Goal: Check status: Check status

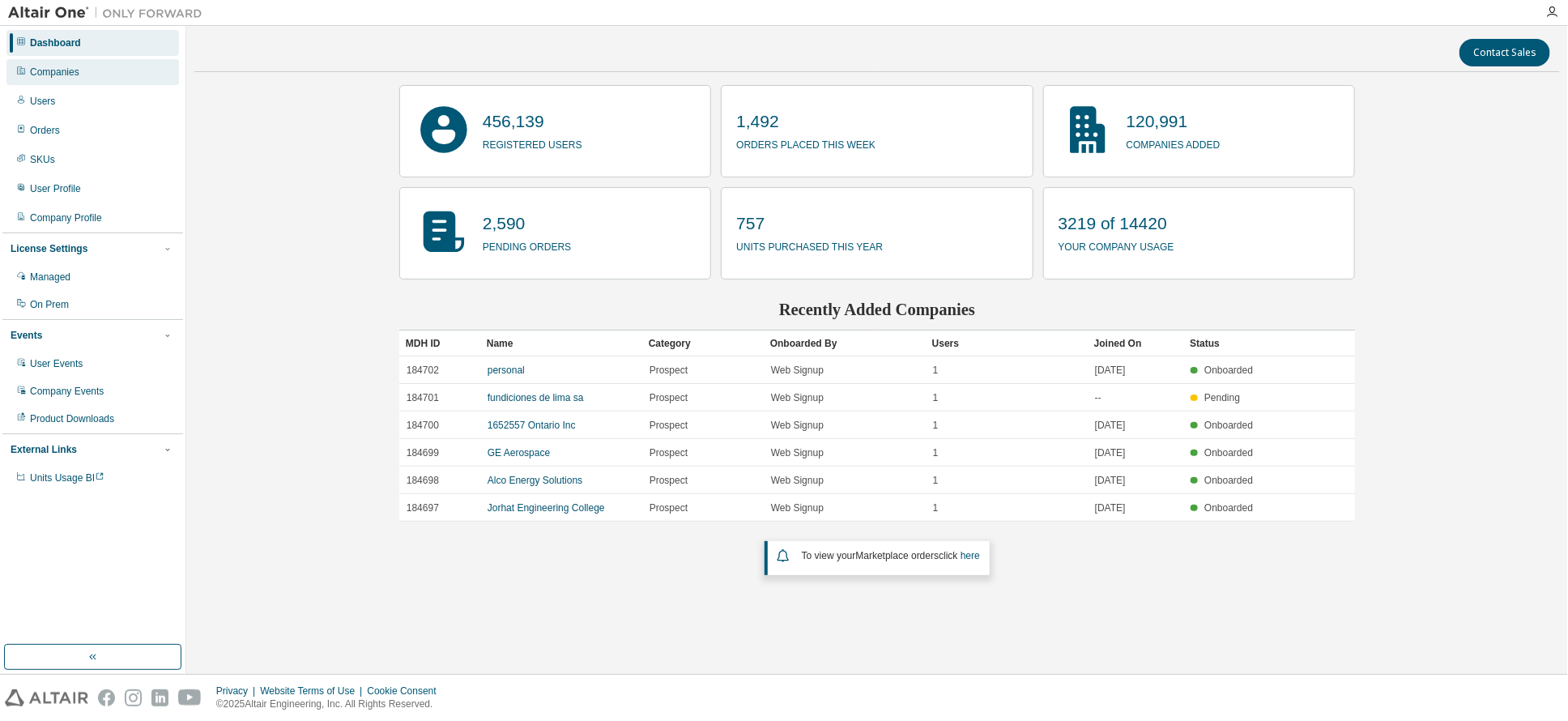
click at [51, 69] on div "Companies" at bounding box center [55, 72] width 49 height 13
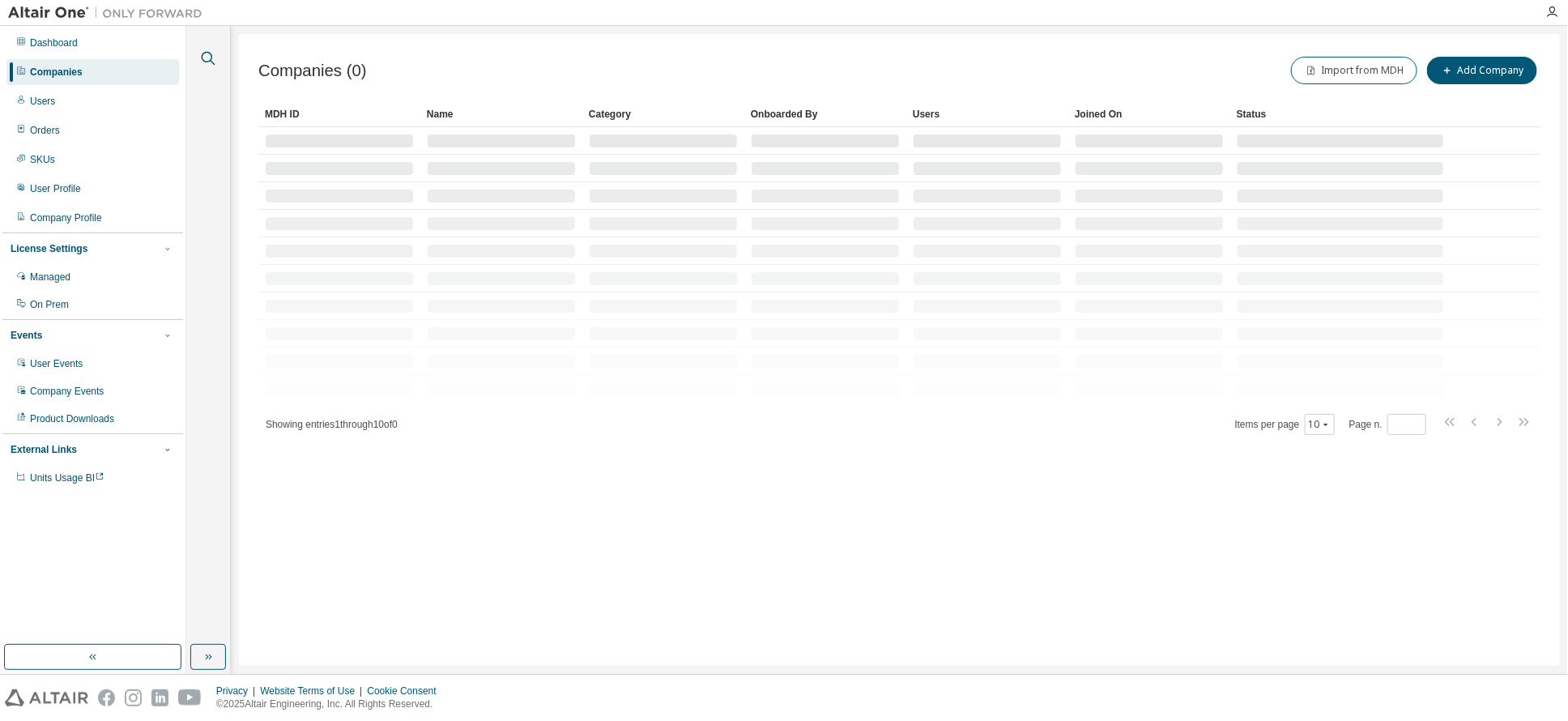
click at [206, 52] on icon "button" at bounding box center [208, 58] width 14 height 14
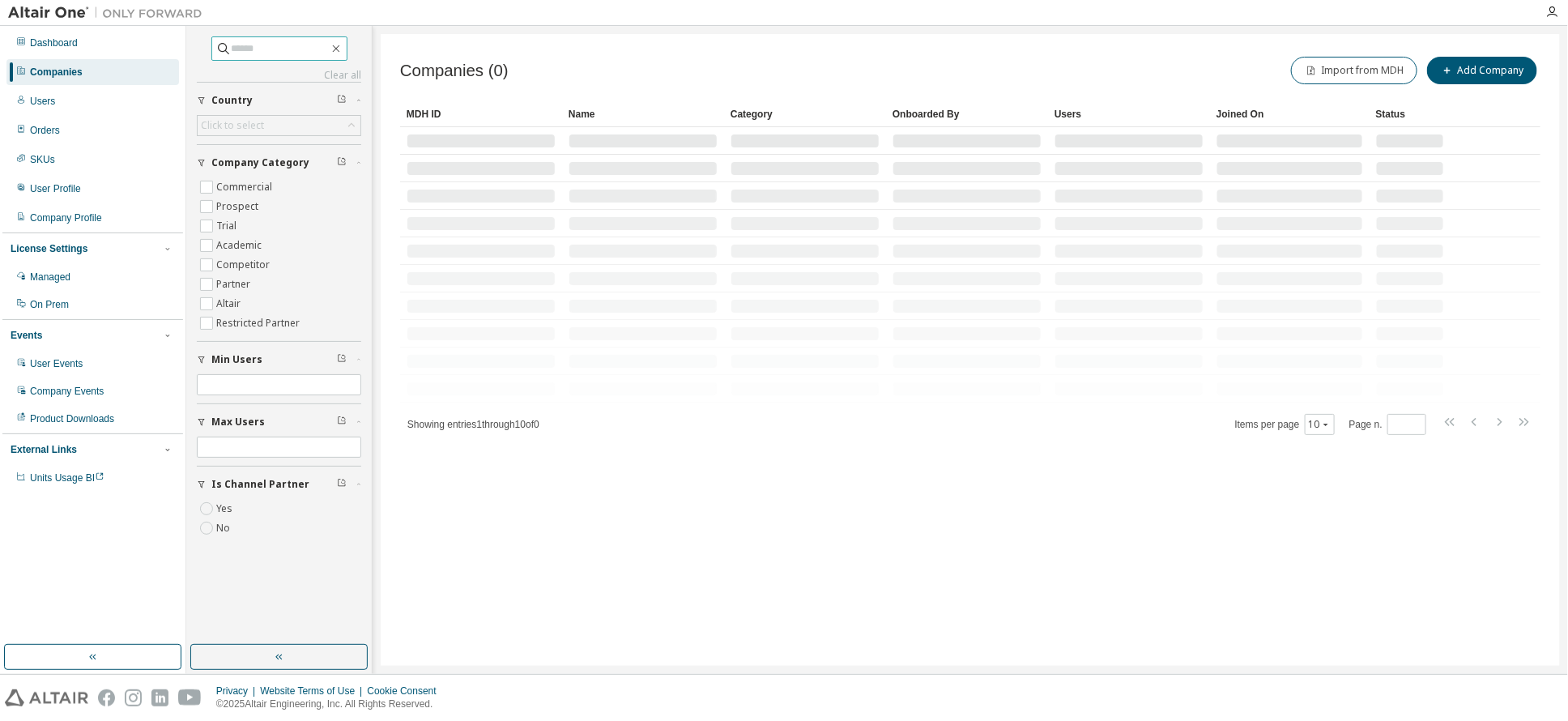
click at [261, 47] on input "text" at bounding box center [280, 48] width 98 height 16
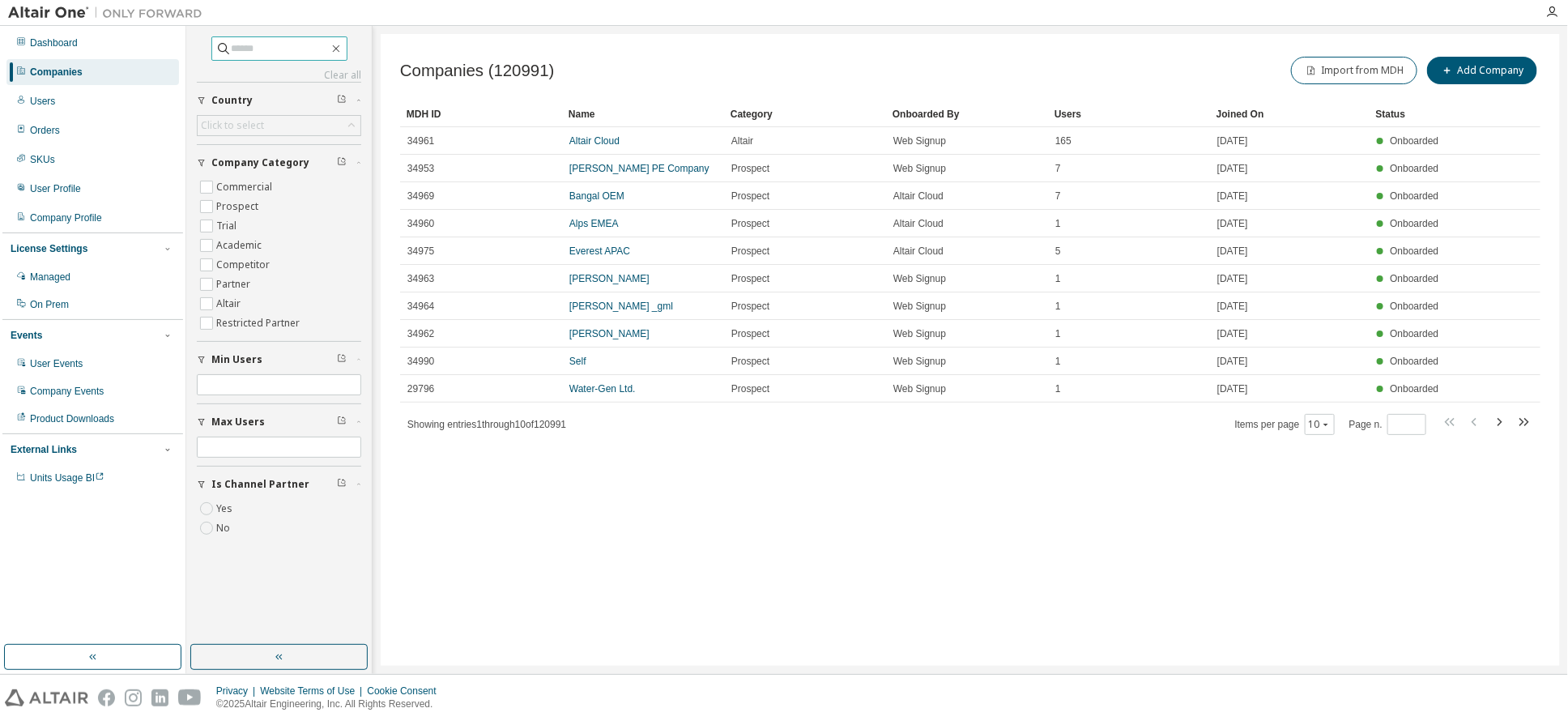
paste input "******"
drag, startPoint x: 261, startPoint y: 49, endPoint x: 211, endPoint y: 46, distance: 50.1
click at [211, 46] on span "******" at bounding box center [280, 48] width 136 height 25
drag, startPoint x: 285, startPoint y: 57, endPoint x: 283, endPoint y: 48, distance: 9.2
click at [282, 56] on span "*********" at bounding box center [280, 48] width 136 height 25
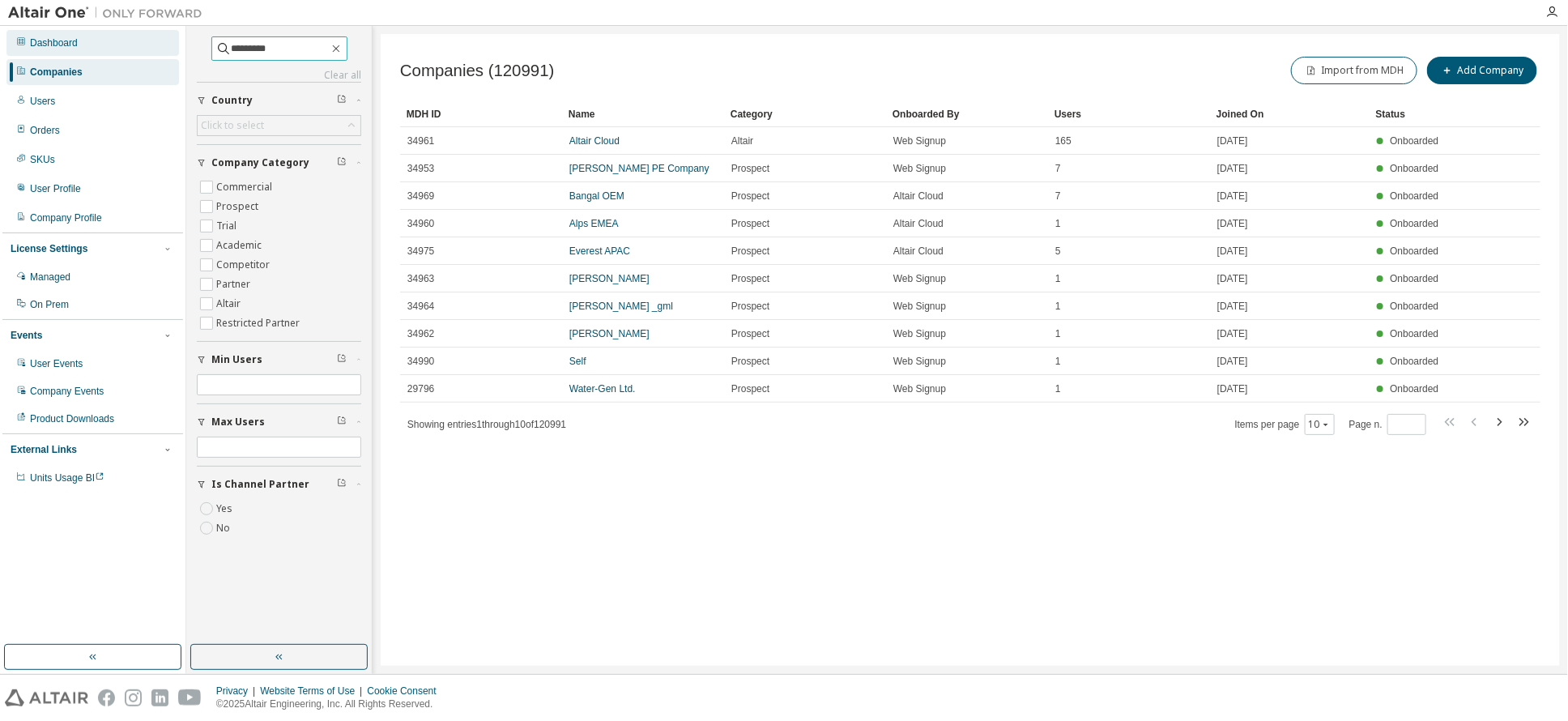
drag, startPoint x: 284, startPoint y: 48, endPoint x: 127, endPoint y: 40, distance: 157.2
click at [127, 40] on div "Dashboard Companies Users Orders SKUs User Profile Company Profile License Sett…" at bounding box center [784, 350] width 1568 height 648
paste input "*"
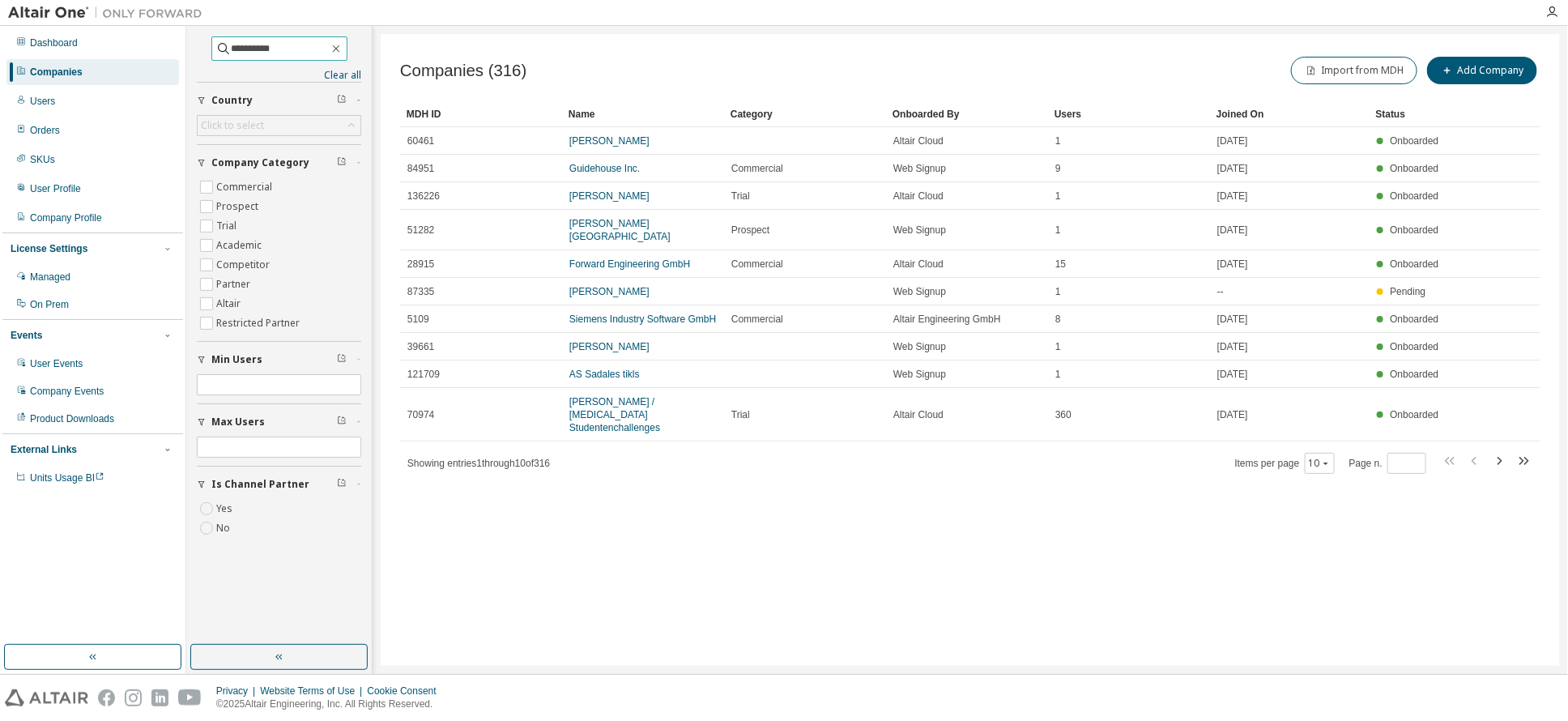
drag, startPoint x: 270, startPoint y: 47, endPoint x: 68, endPoint y: 12, distance: 205.0
click at [68, 12] on div "**********" at bounding box center [784, 360] width 1568 height 721
paste input "text"
type input "**********"
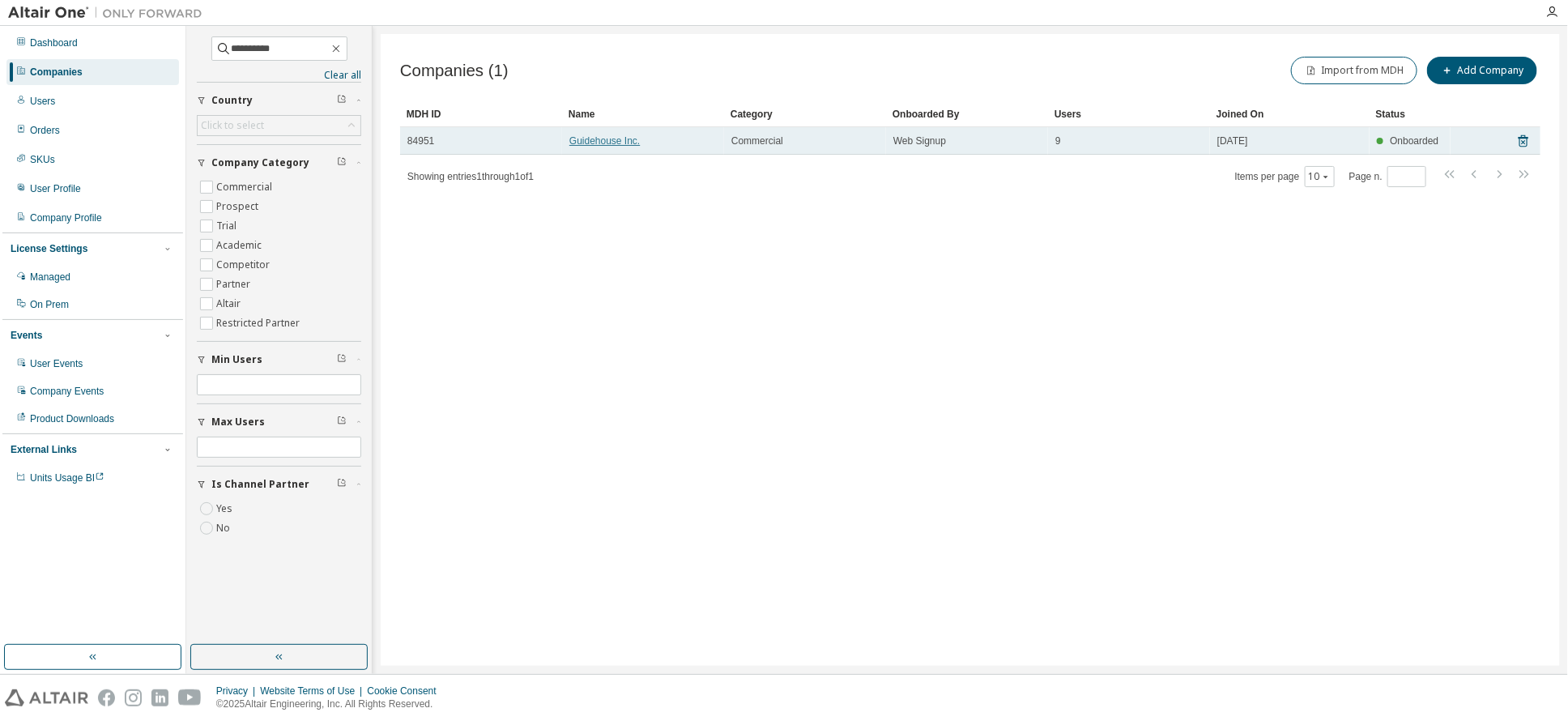
click at [609, 135] on link "Guidehouse Inc." at bounding box center [605, 141] width 70 height 11
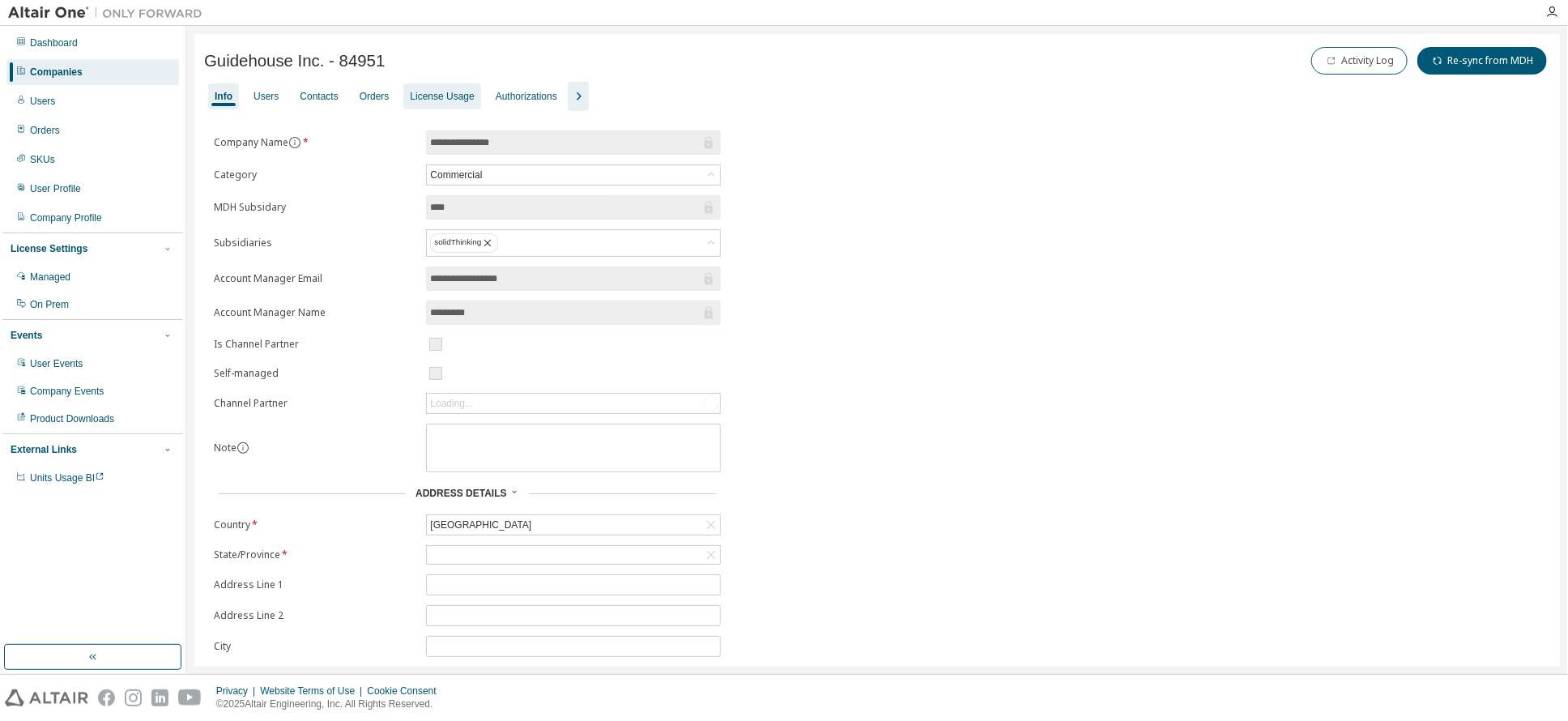
click at [450, 93] on div "License Usage" at bounding box center [442, 97] width 64 height 13
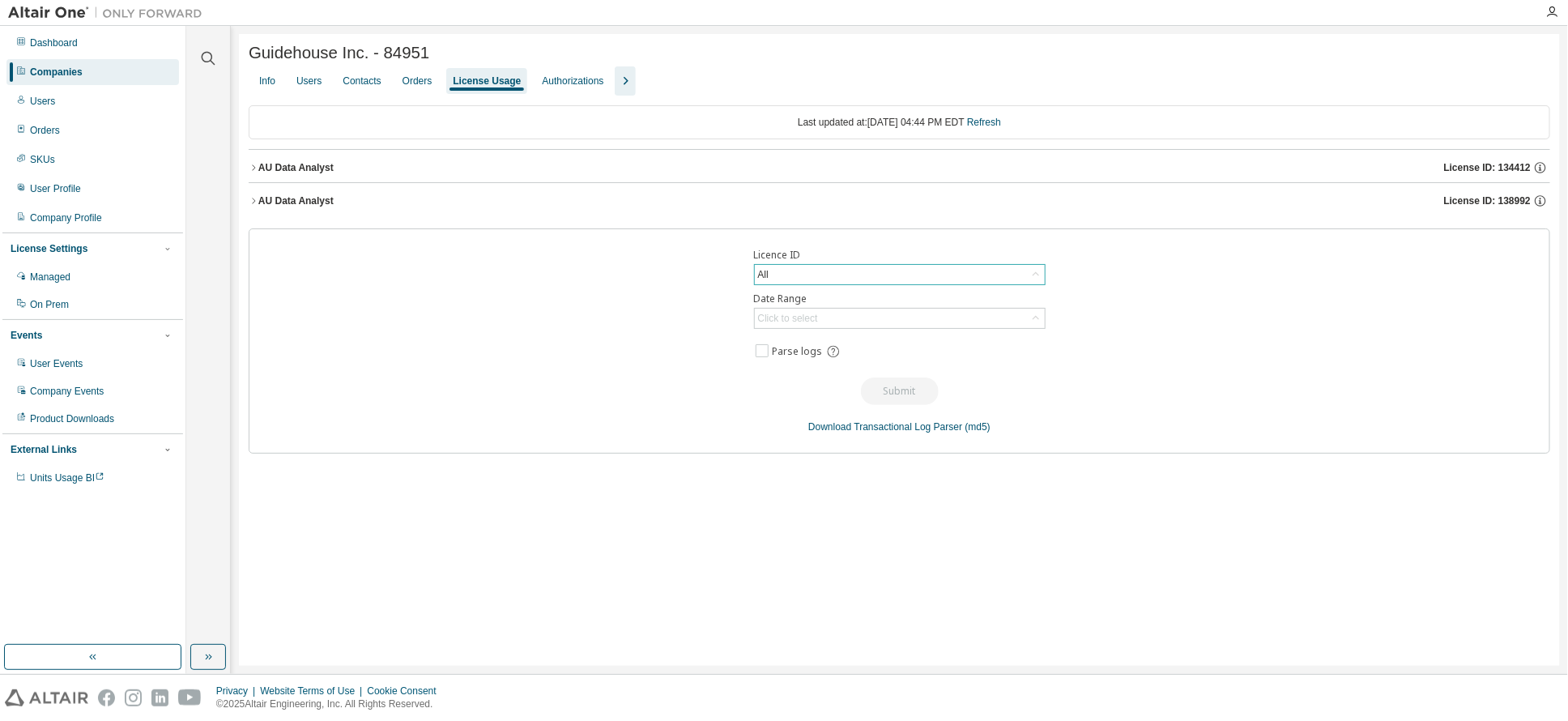
click at [846, 274] on div "All" at bounding box center [900, 274] width 290 height 20
click at [843, 339] on li "134412 - AU Data Analyst" at bounding box center [898, 344] width 287 height 21
click at [803, 320] on div "Click to select" at bounding box center [788, 318] width 60 height 13
click at [1144, 328] on div "Licence ID 134412 - AU Data Analyst Date Range Click to select Last 30 days Yea…" at bounding box center [899, 341] width 1302 height 225
click at [376, 172] on div "AU Data Analyst License ID: 134412" at bounding box center [904, 168] width 1292 height 15
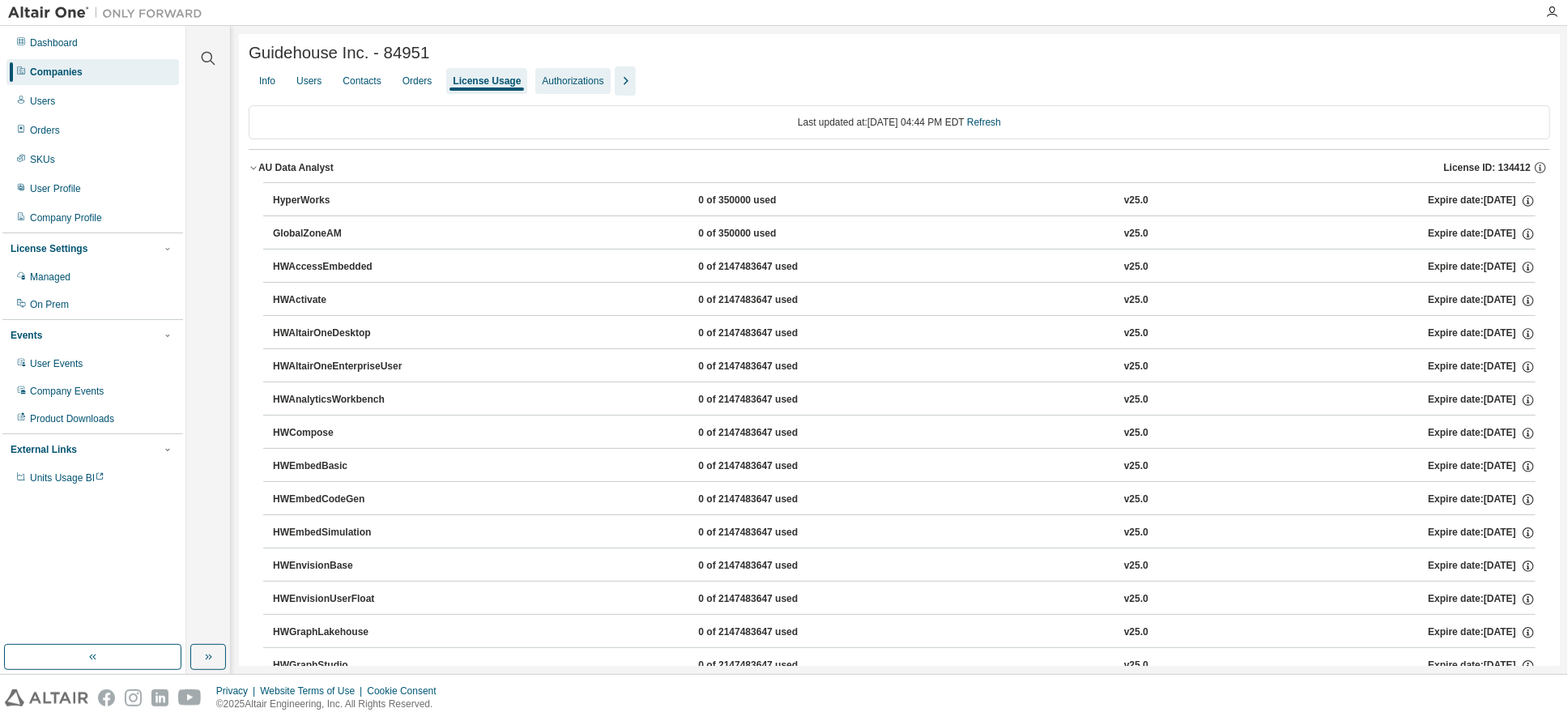
click at [566, 85] on div "Authorizations" at bounding box center [572, 81] width 61 height 13
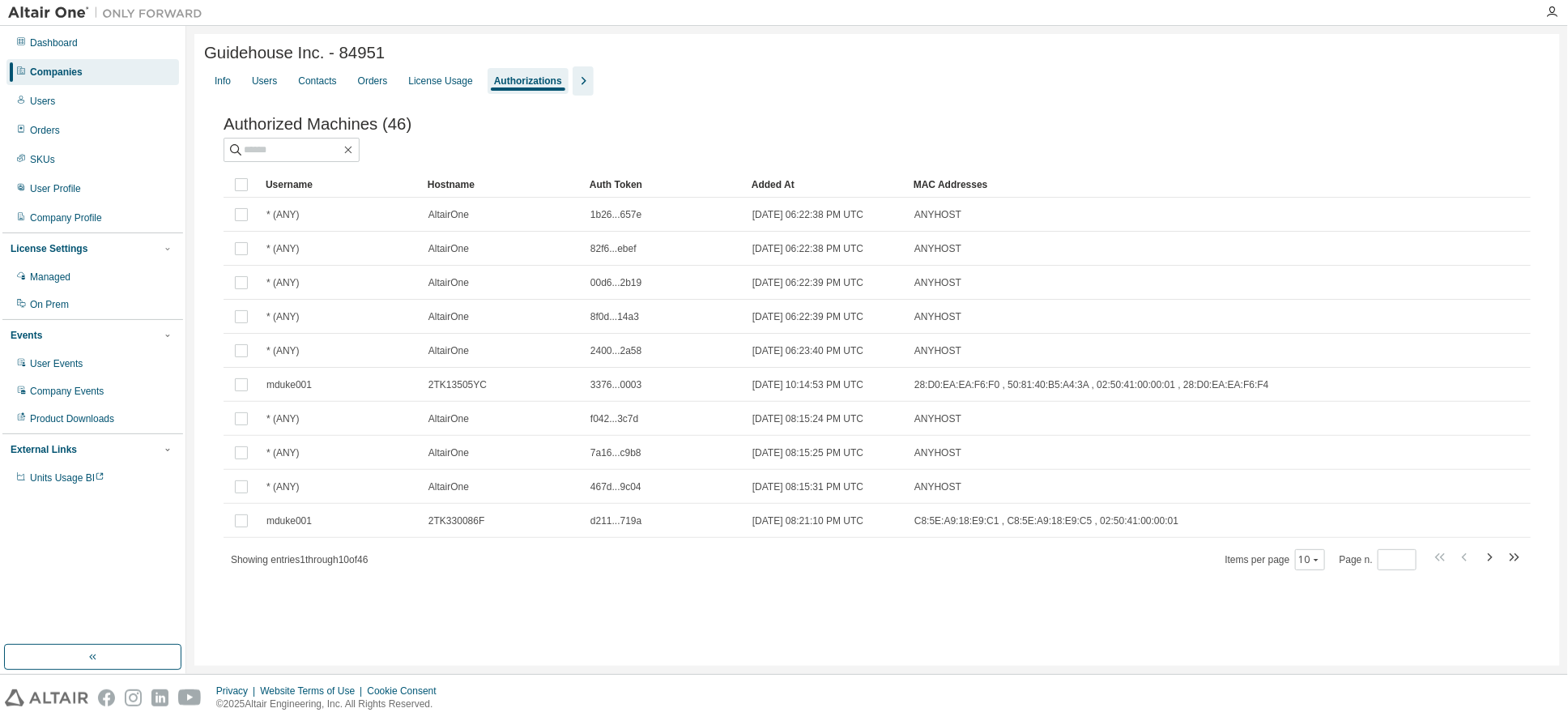
click at [577, 85] on icon "button" at bounding box center [584, 81] width 20 height 20
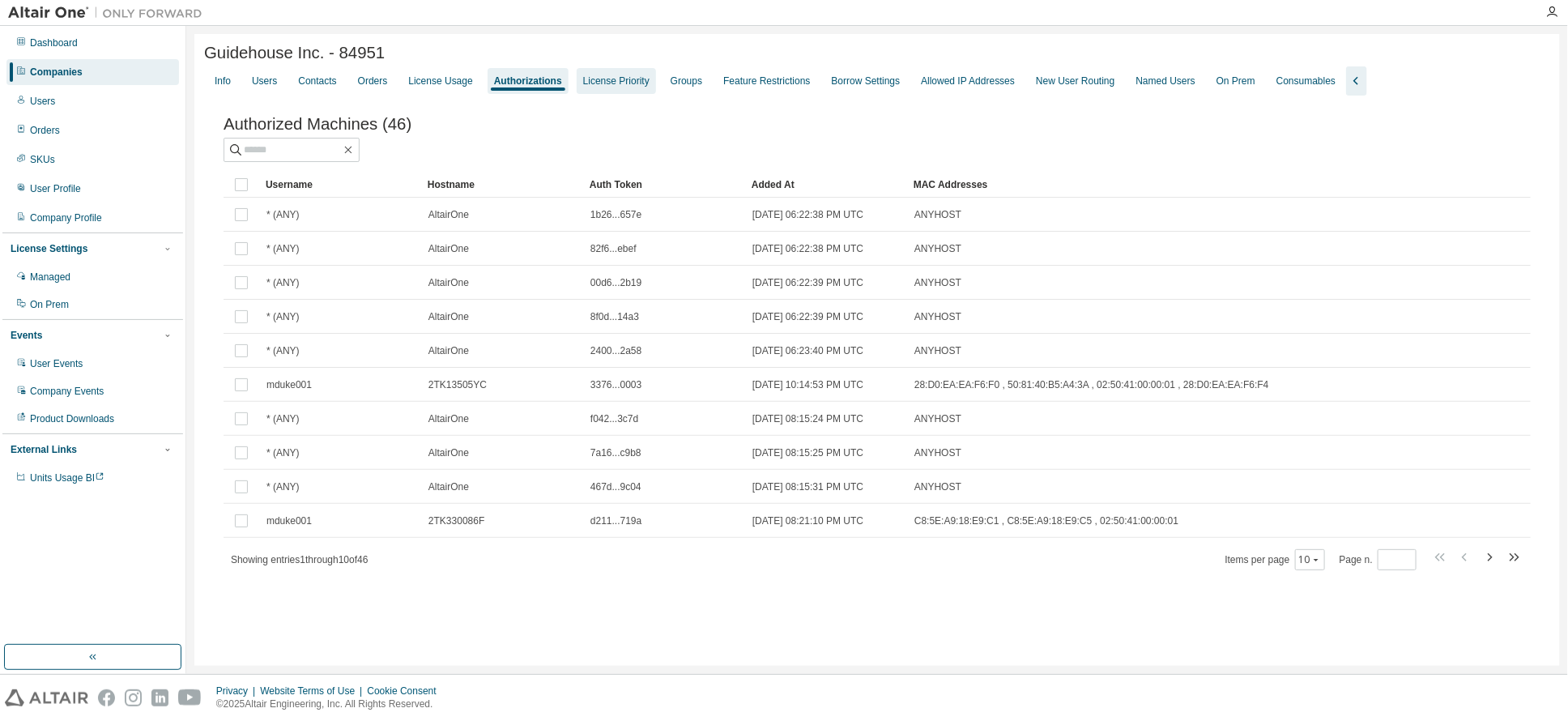
drag, startPoint x: 616, startPoint y: 77, endPoint x: 648, endPoint y: 88, distance: 33.8
click at [617, 77] on div "License Priority" at bounding box center [616, 81] width 66 height 13
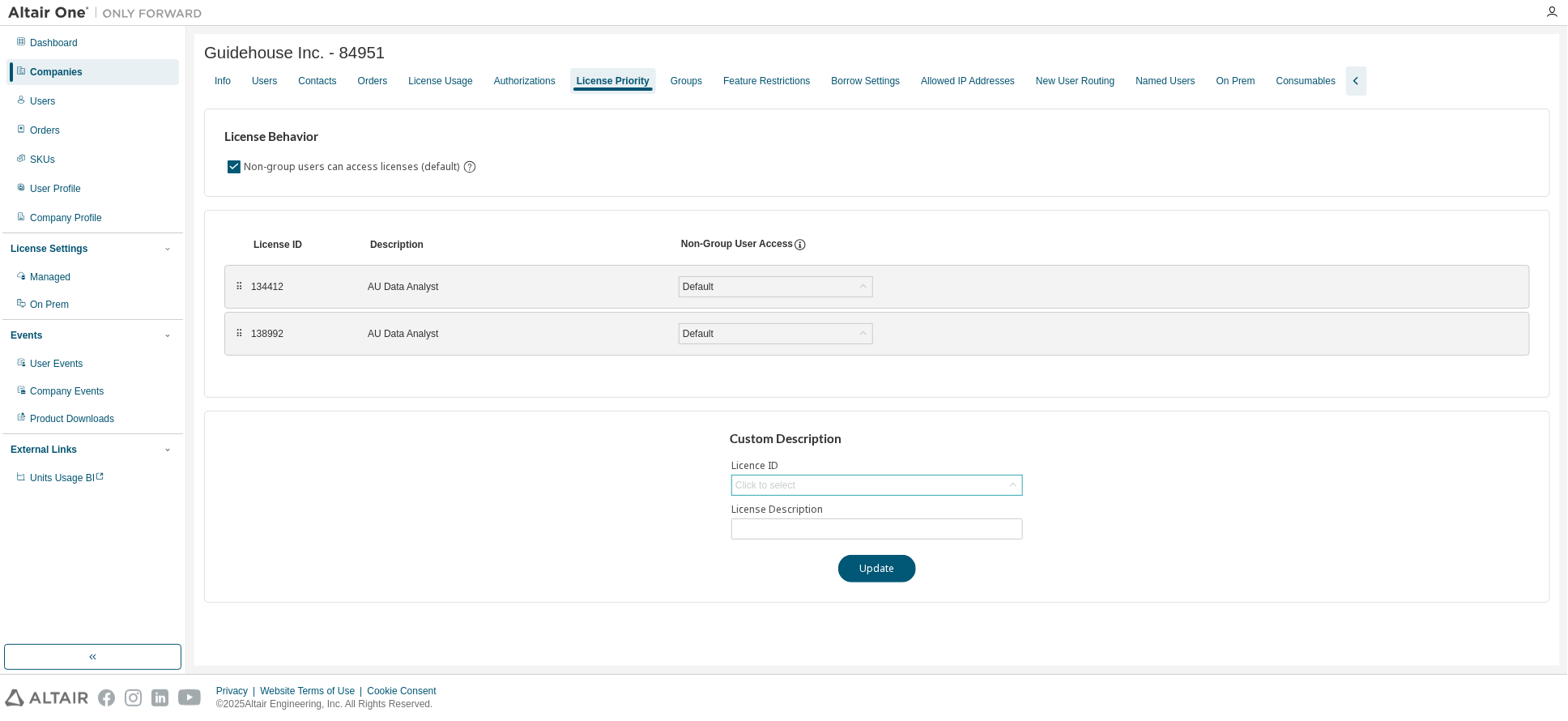
click at [850, 484] on div "Click to select" at bounding box center [877, 485] width 290 height 20
click at [444, 83] on div "License Usage" at bounding box center [440, 81] width 64 height 13
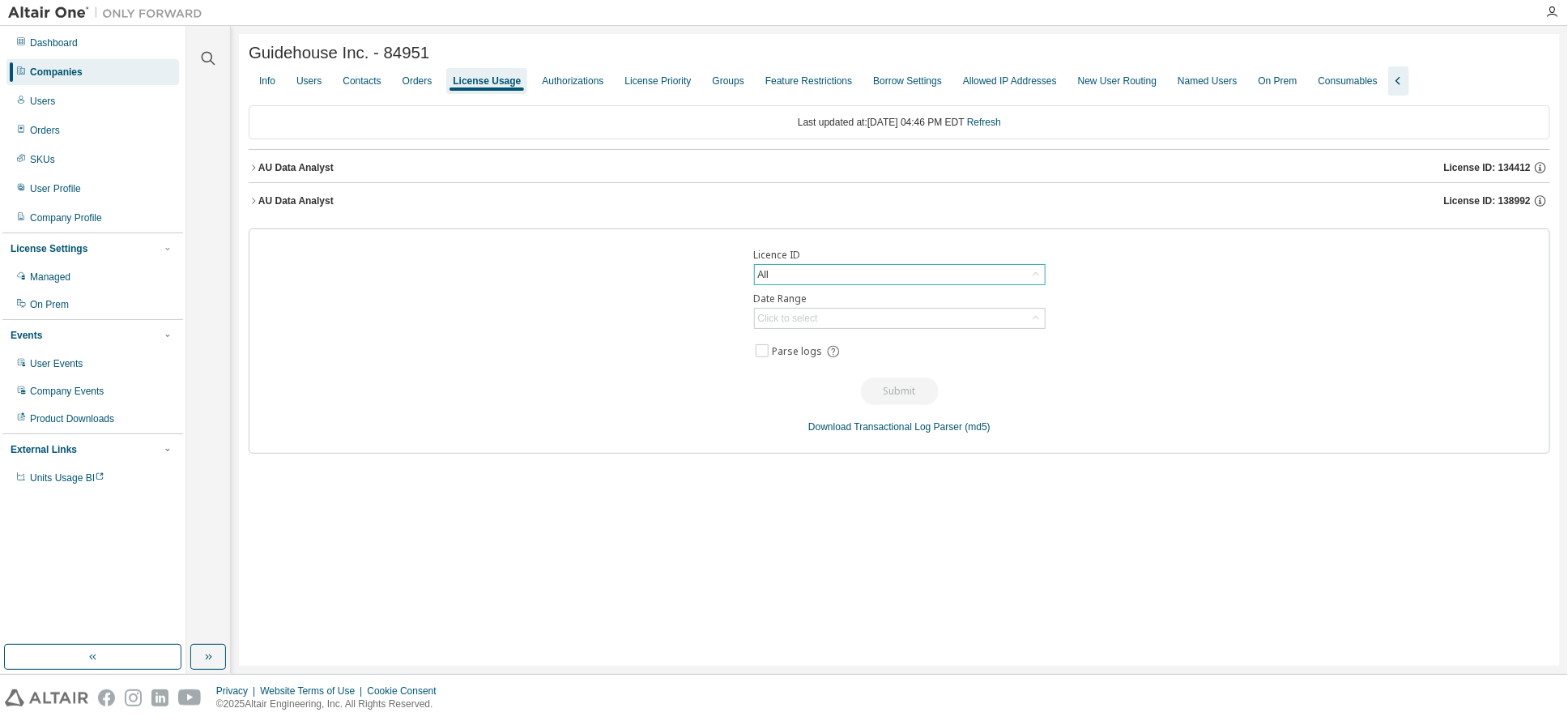
click at [772, 279] on div "All" at bounding box center [900, 274] width 290 height 20
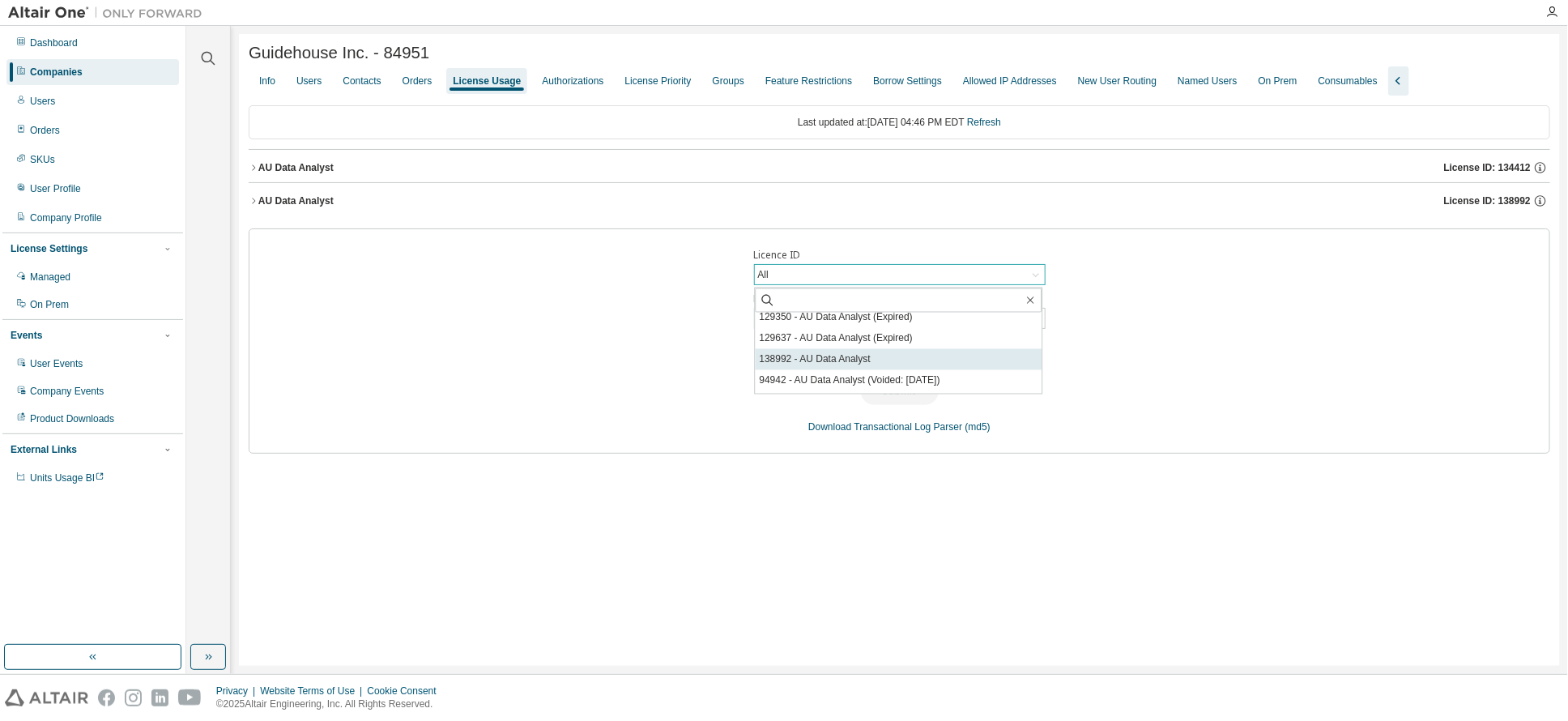
click at [825, 359] on li "138992 - AU Data Analyst" at bounding box center [898, 360] width 287 height 21
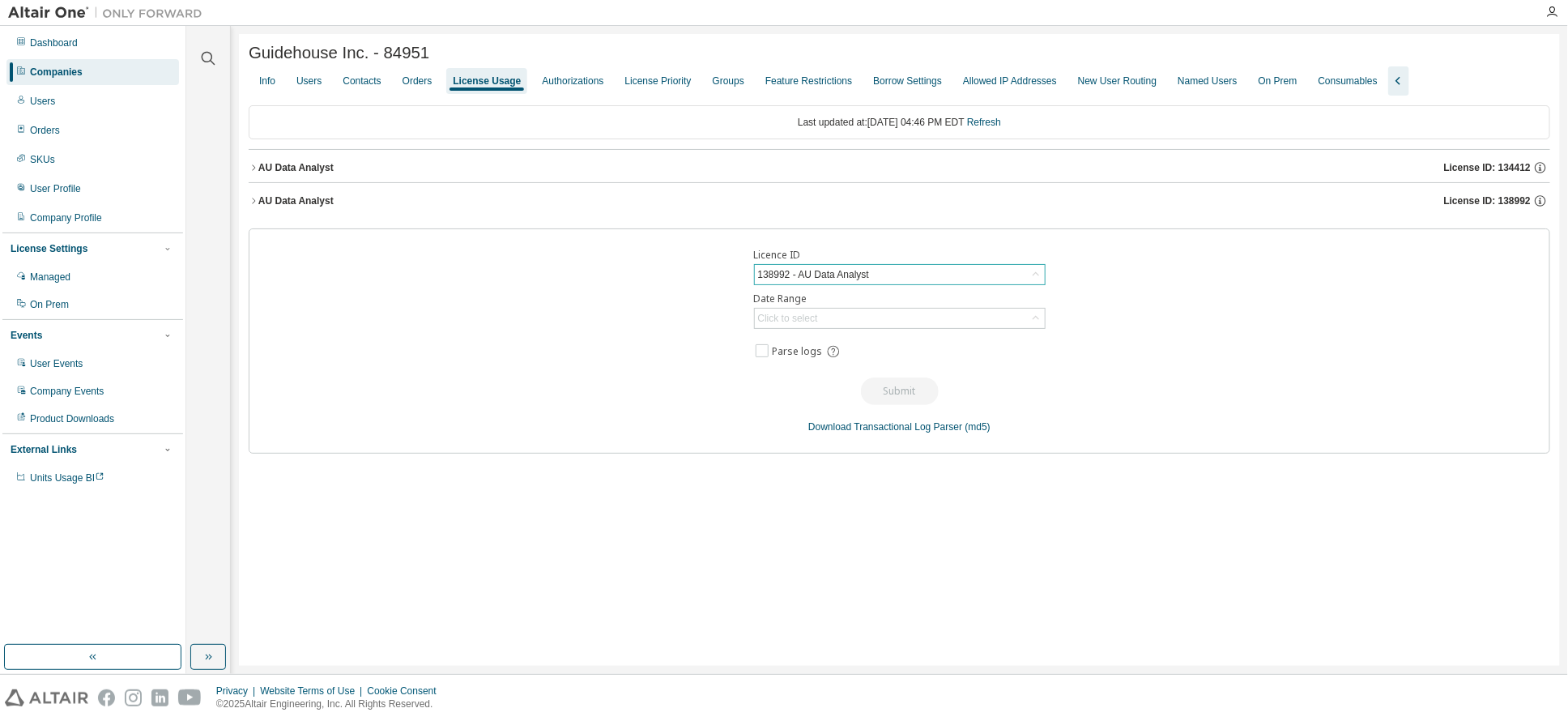
click at [252, 202] on icon "button" at bounding box center [253, 201] width 10 height 10
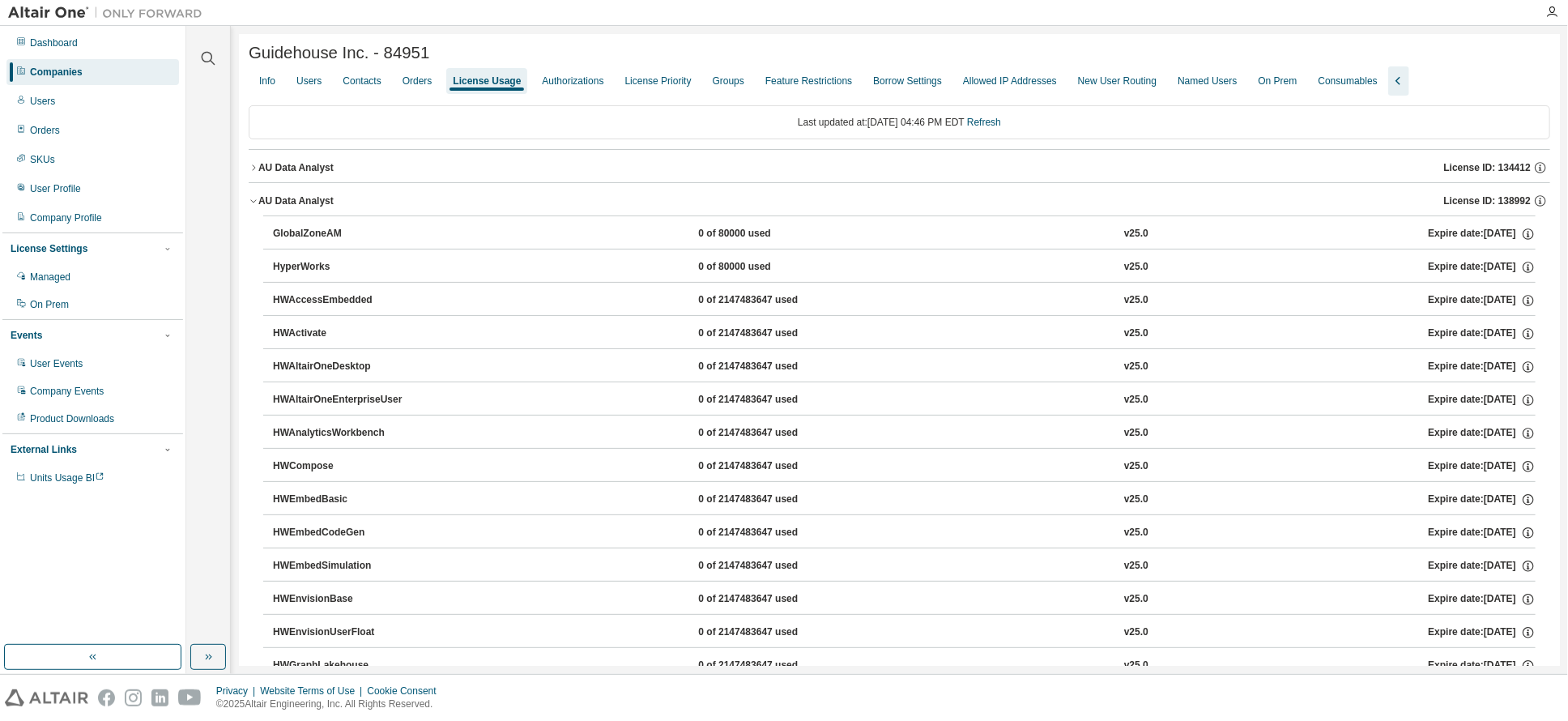
click at [257, 170] on icon "button" at bounding box center [253, 168] width 10 height 10
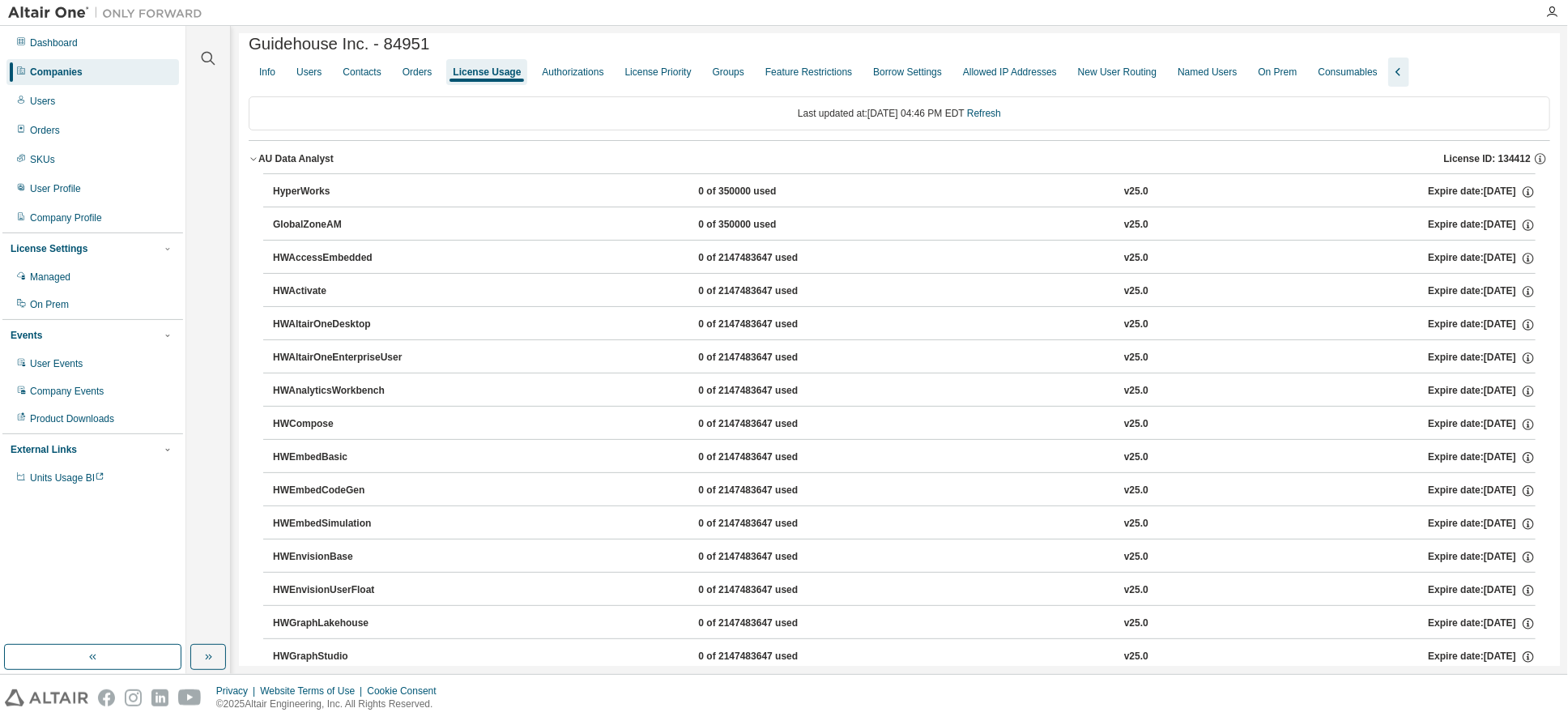
scroll to position [0, 0]
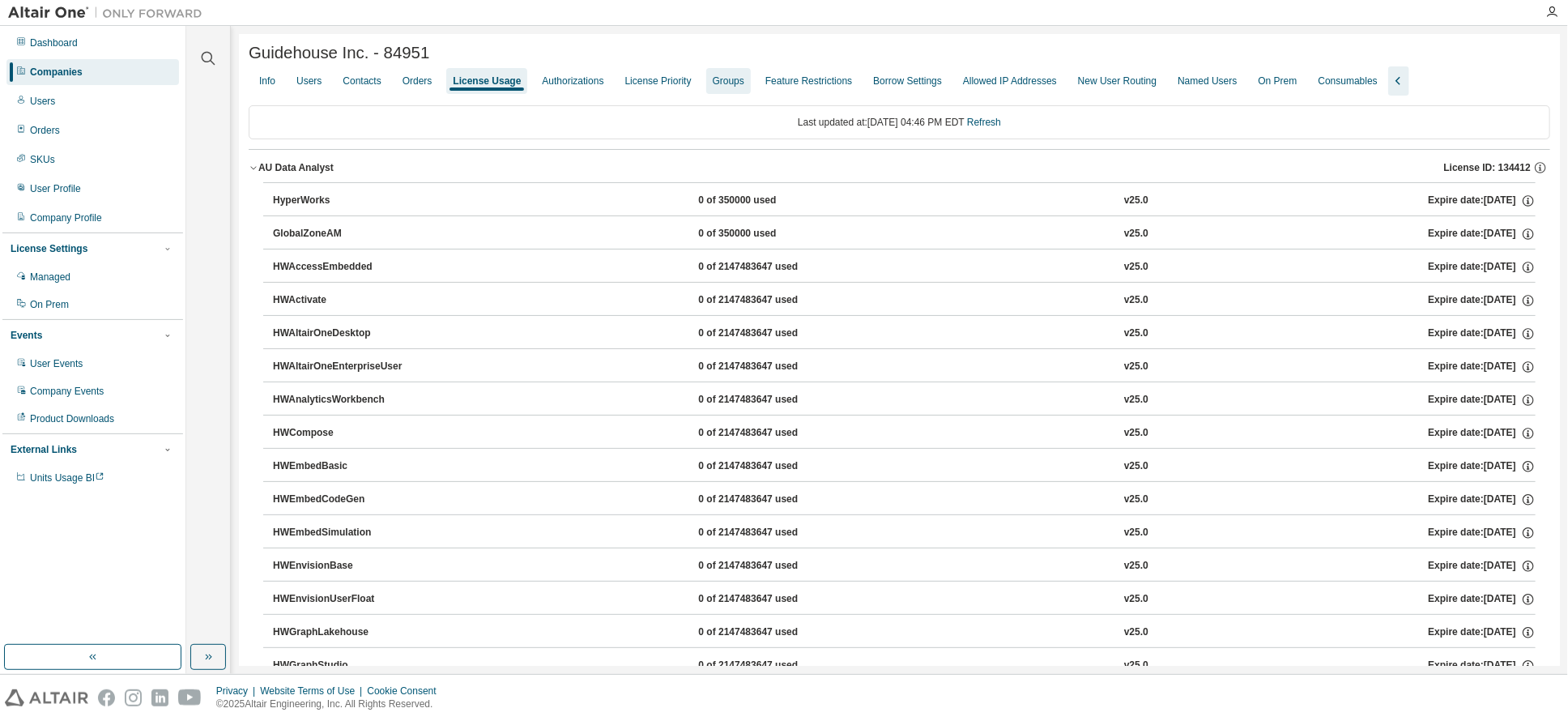
click at [724, 84] on div "Groups" at bounding box center [729, 81] width 32 height 13
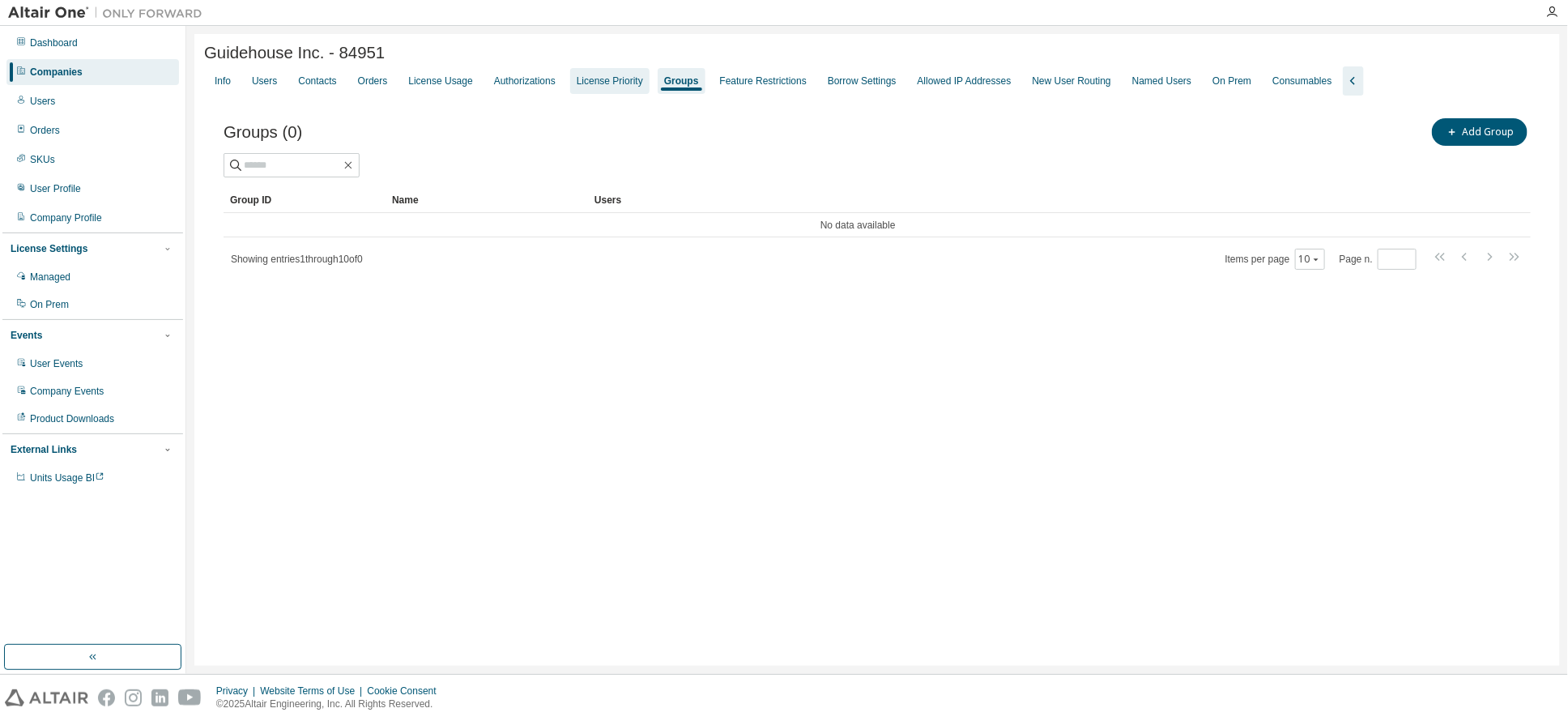
click at [589, 75] on div "License Priority" at bounding box center [610, 81] width 80 height 26
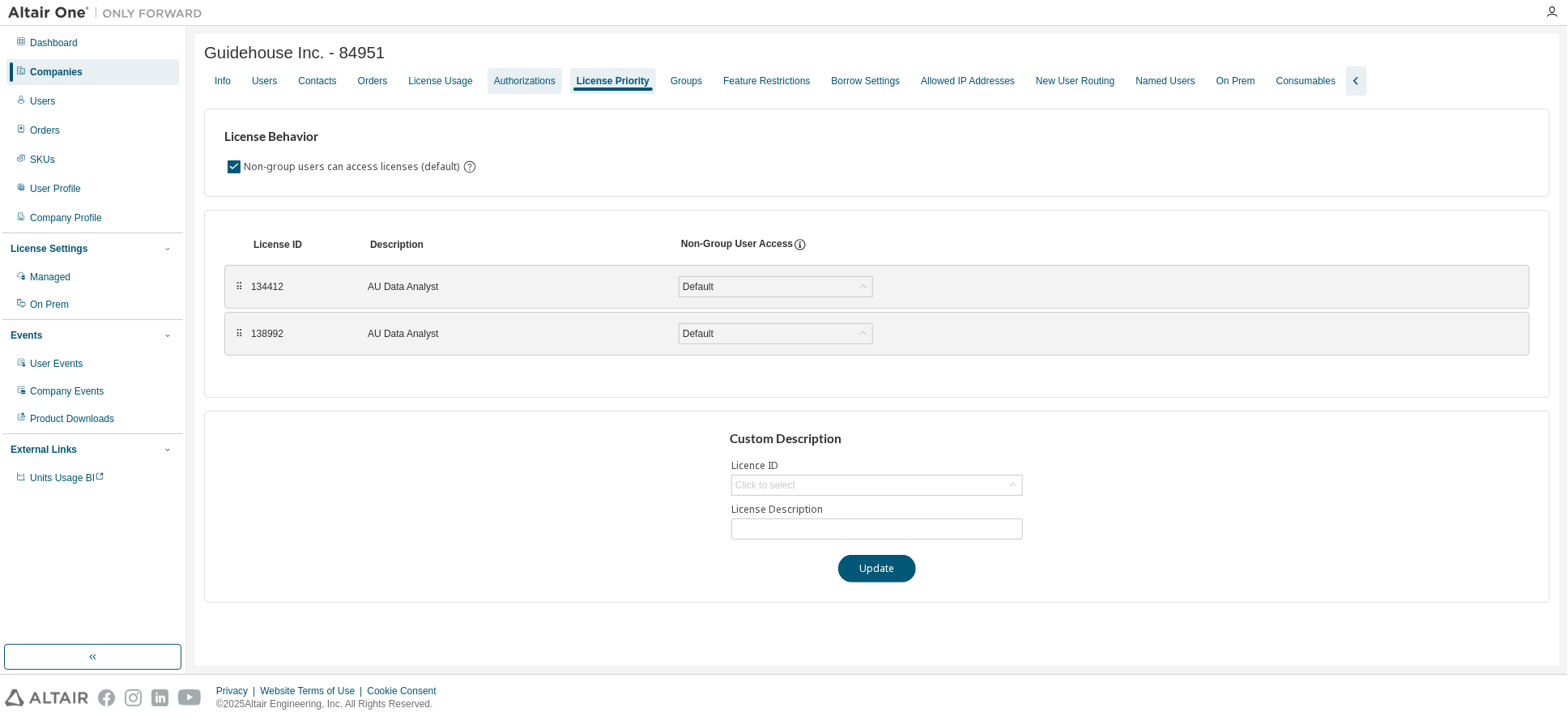
click at [525, 81] on div "Authorizations" at bounding box center [525, 81] width 61 height 13
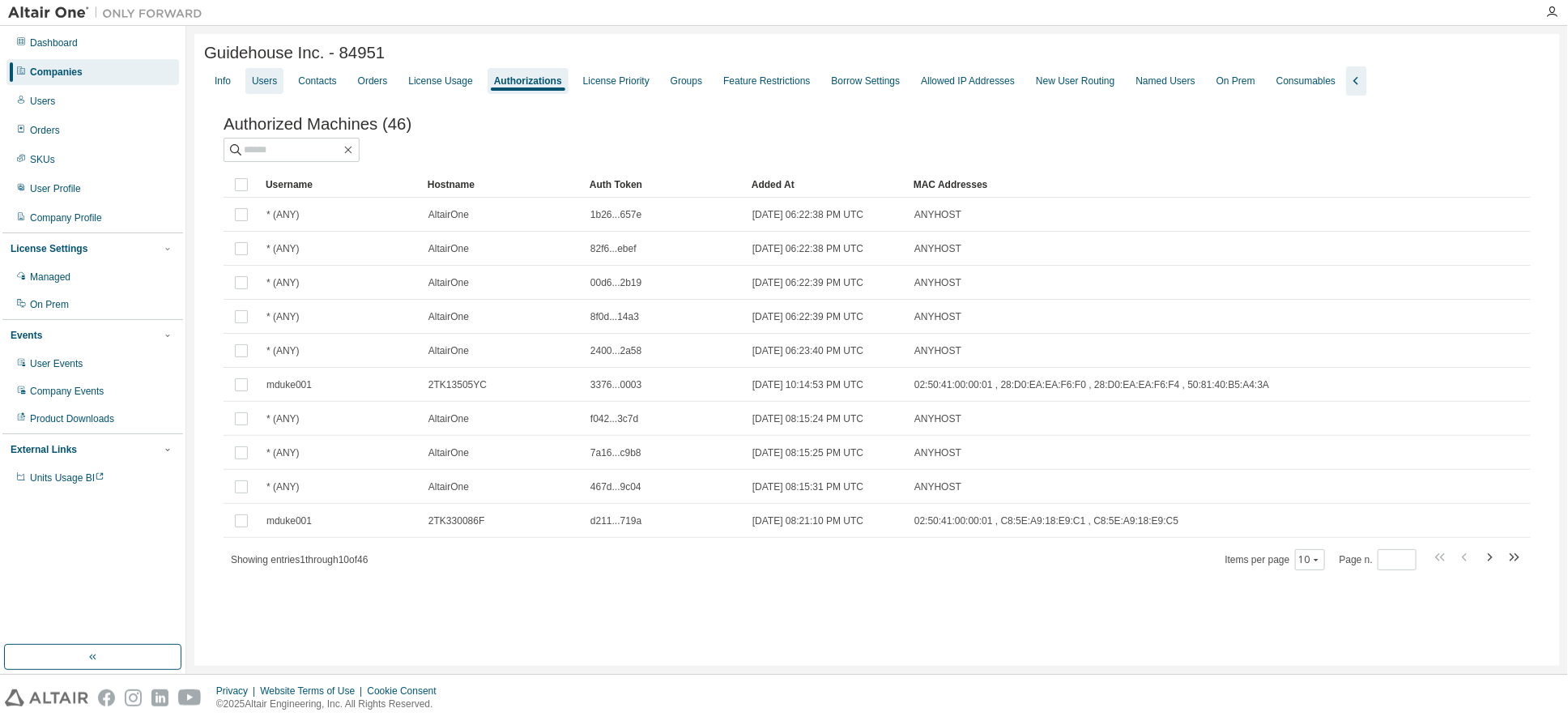
click at [266, 84] on div "Users" at bounding box center [264, 81] width 25 height 13
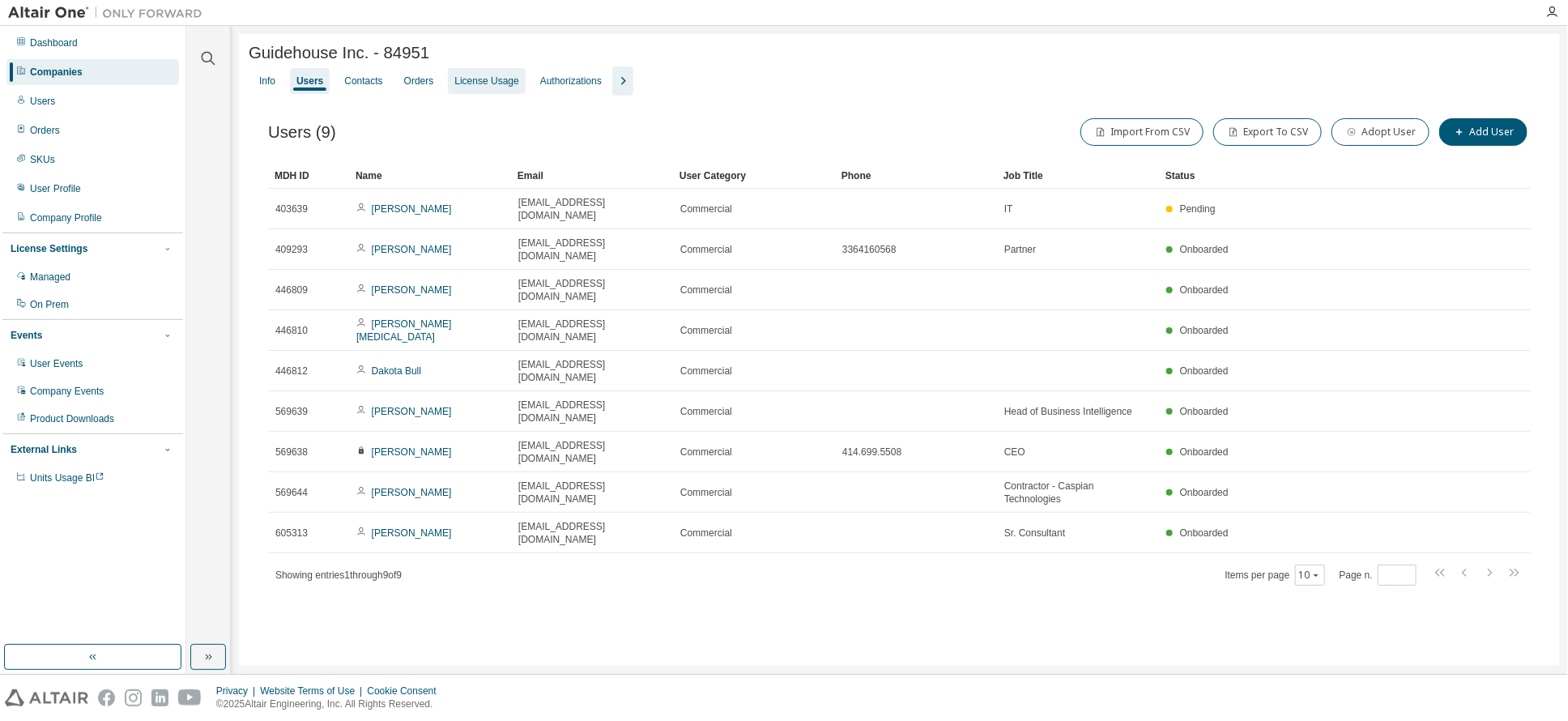
click at [468, 84] on div "License Usage" at bounding box center [486, 81] width 64 height 13
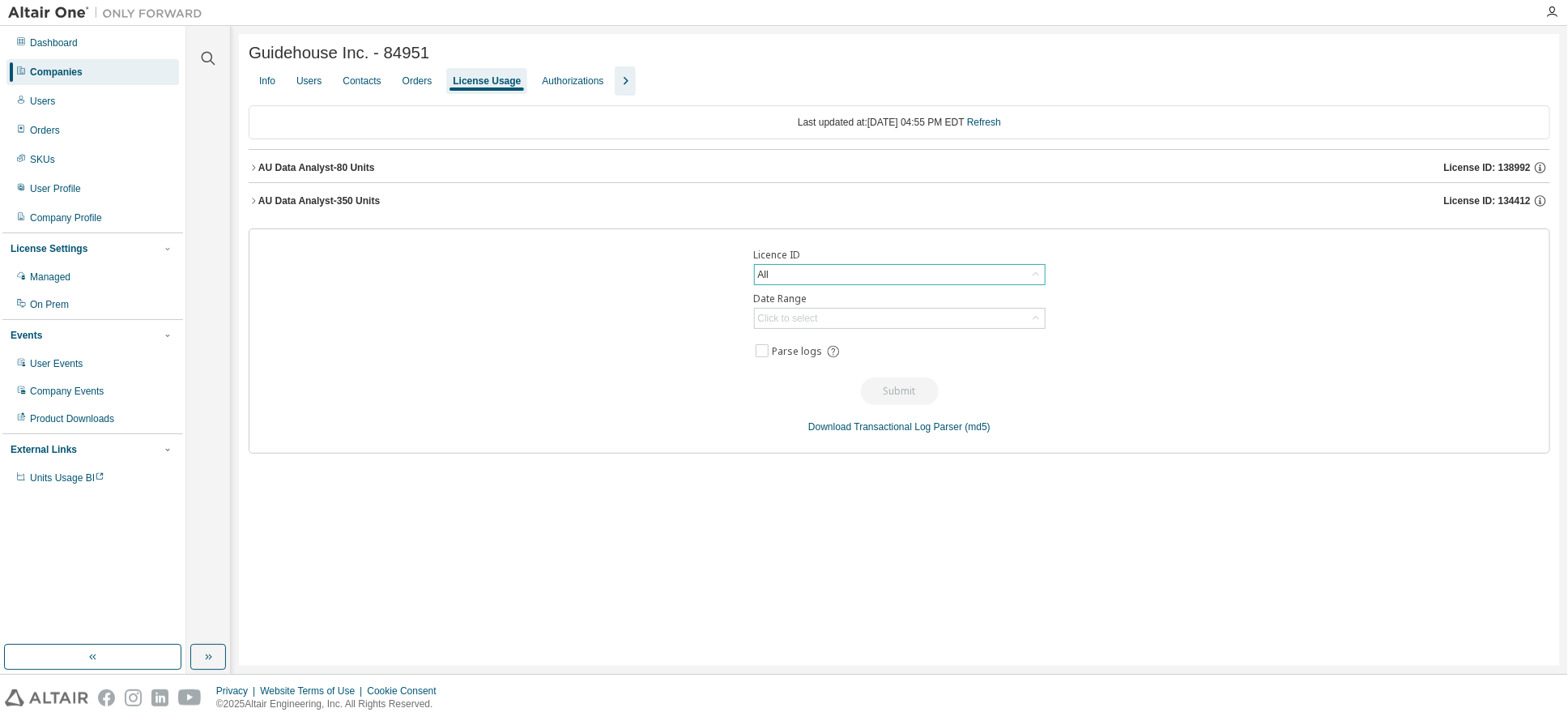
click at [820, 284] on div "All" at bounding box center [900, 274] width 290 height 20
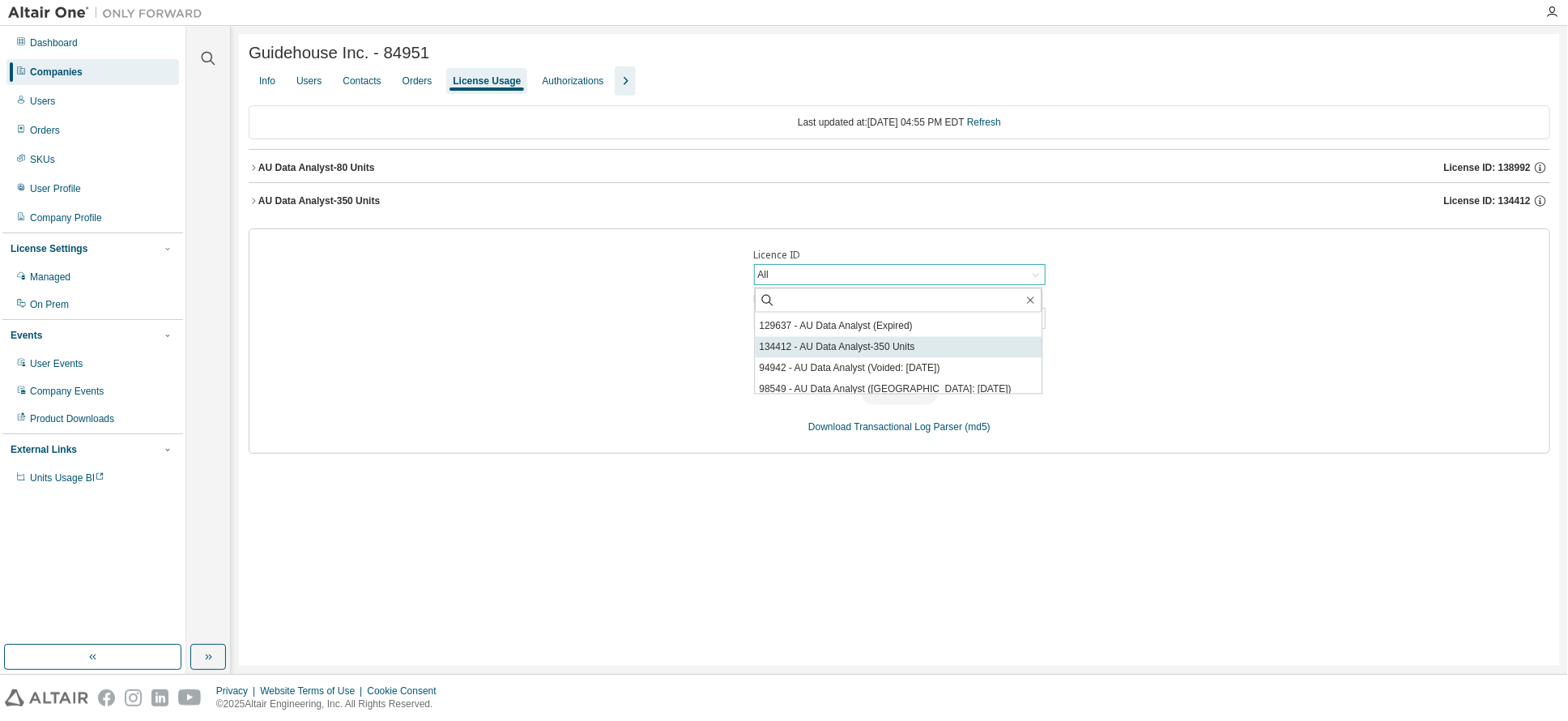
click at [903, 349] on li "134412 - AU Data Analyst-350 Units" at bounding box center [898, 347] width 287 height 21
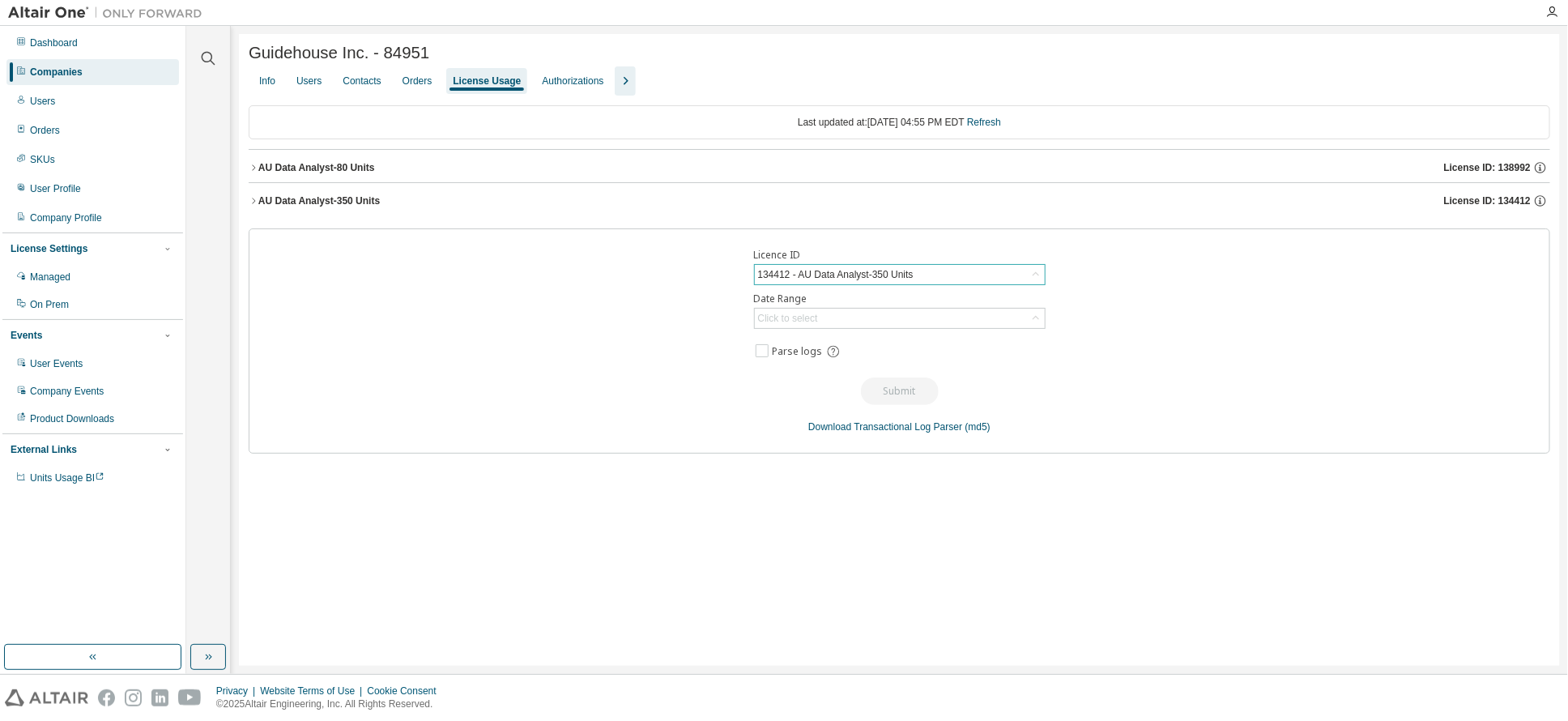
drag, startPoint x: 278, startPoint y: 172, endPoint x: 319, endPoint y: 179, distance: 41.6
click at [280, 172] on div "AU Data Analyst-80 Units" at bounding box center [316, 168] width 116 height 13
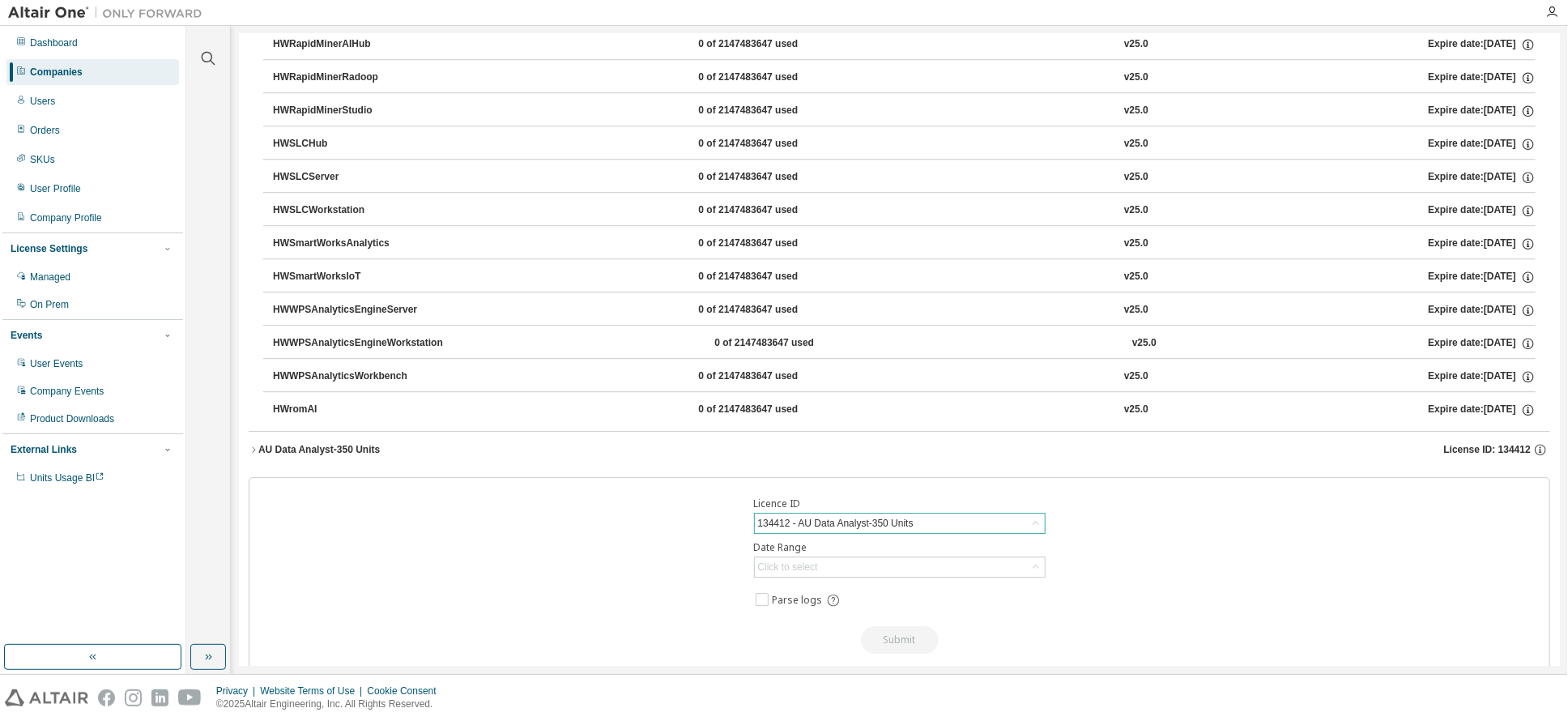
scroll to position [2363, 0]
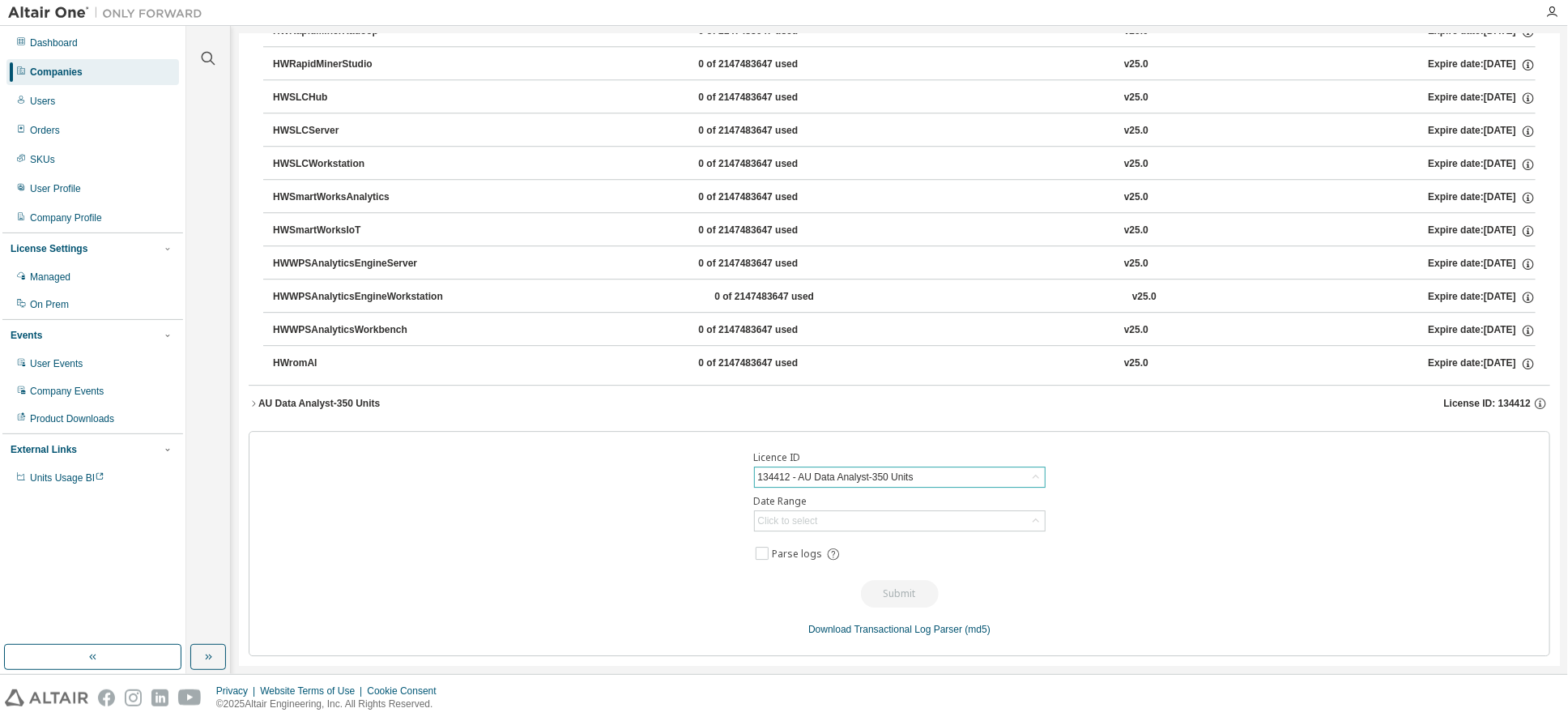
click at [252, 403] on icon "button" at bounding box center [253, 403] width 10 height 10
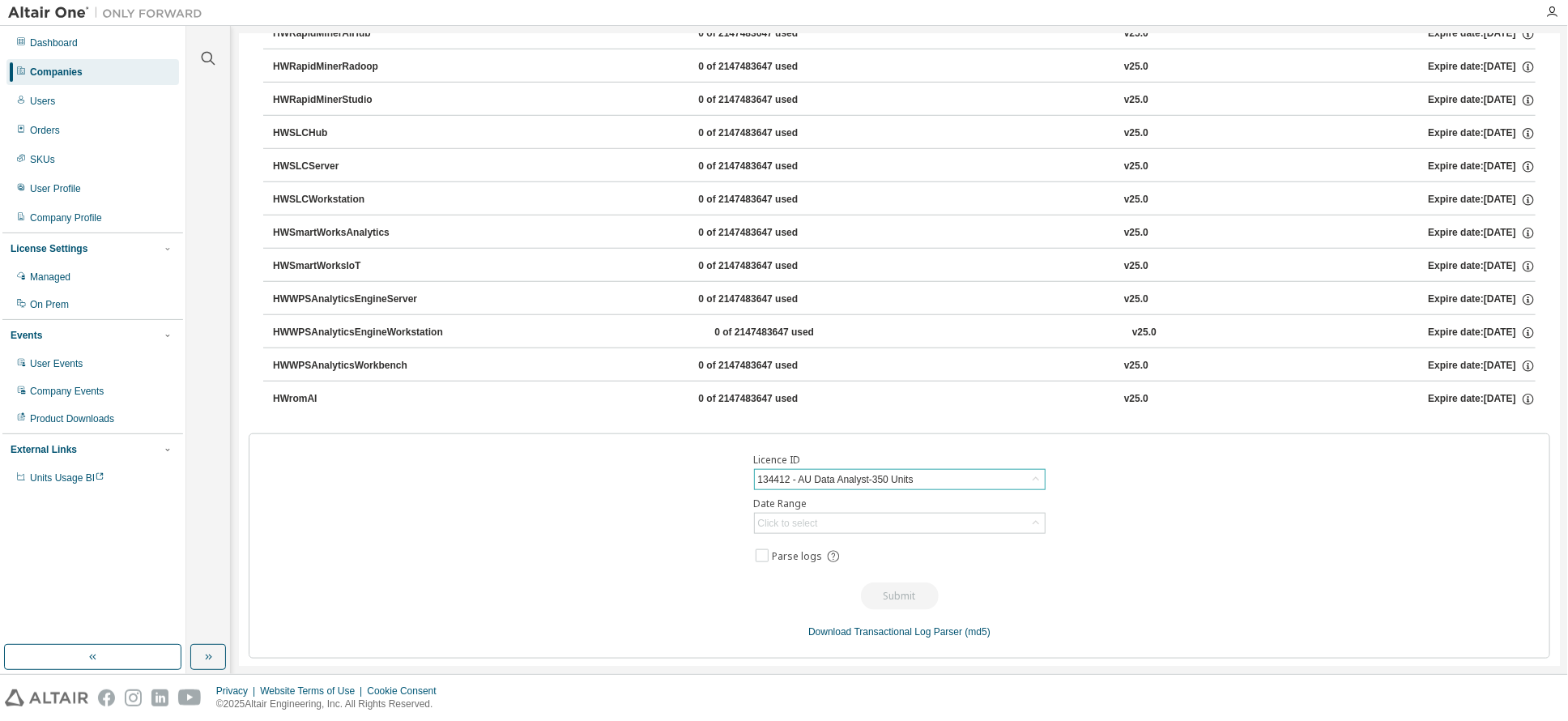
scroll to position [3829, 0]
click at [899, 472] on div "134412 - AU Data Analyst-350 Units" at bounding box center [836, 477] width 161 height 18
click at [1143, 494] on div "Licence ID 134412 - AU Data Analyst-350 Units All 138992 - AU Data Analyst-80 U…" at bounding box center [899, 543] width 1302 height 225
click at [848, 474] on div "134412 - AU Data Analyst-350 Units" at bounding box center [836, 477] width 161 height 18
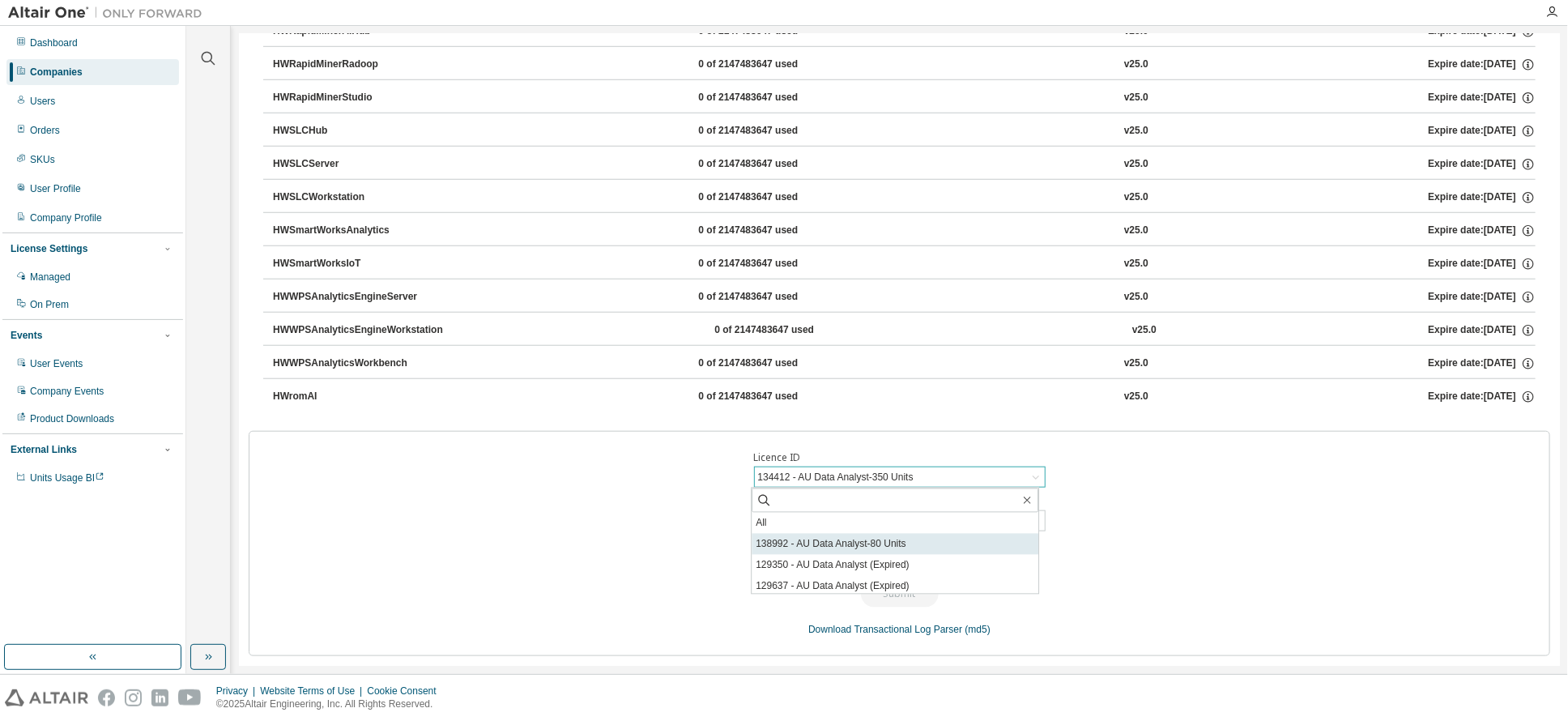
click at [850, 540] on li "138992 - AU Data Analyst-80 Units" at bounding box center [895, 544] width 287 height 21
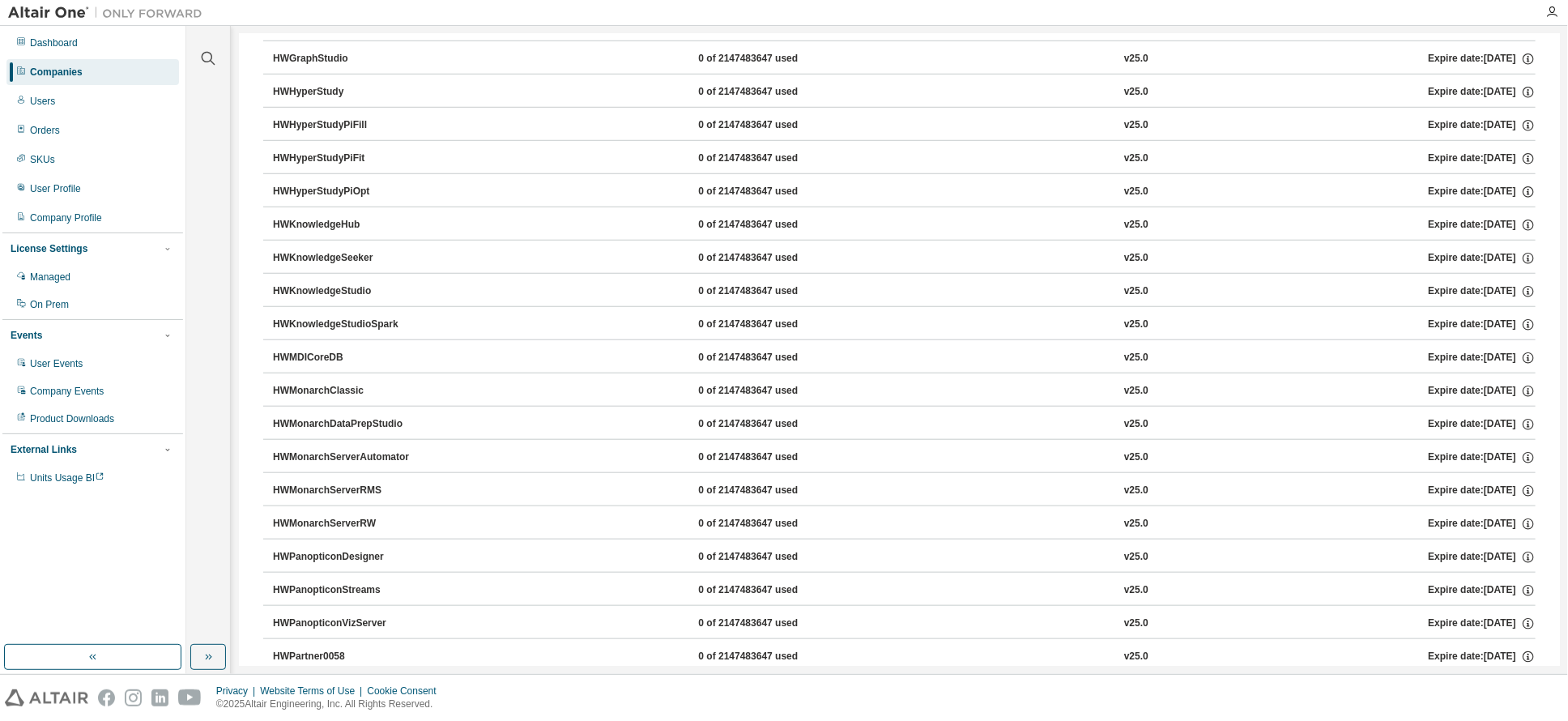
scroll to position [708, 0]
click at [370, 355] on div "HWMonarchServerAutomator" at bounding box center [346, 356] width 146 height 15
click at [362, 388] on div "HWMonarchServerRMS" at bounding box center [346, 389] width 146 height 15
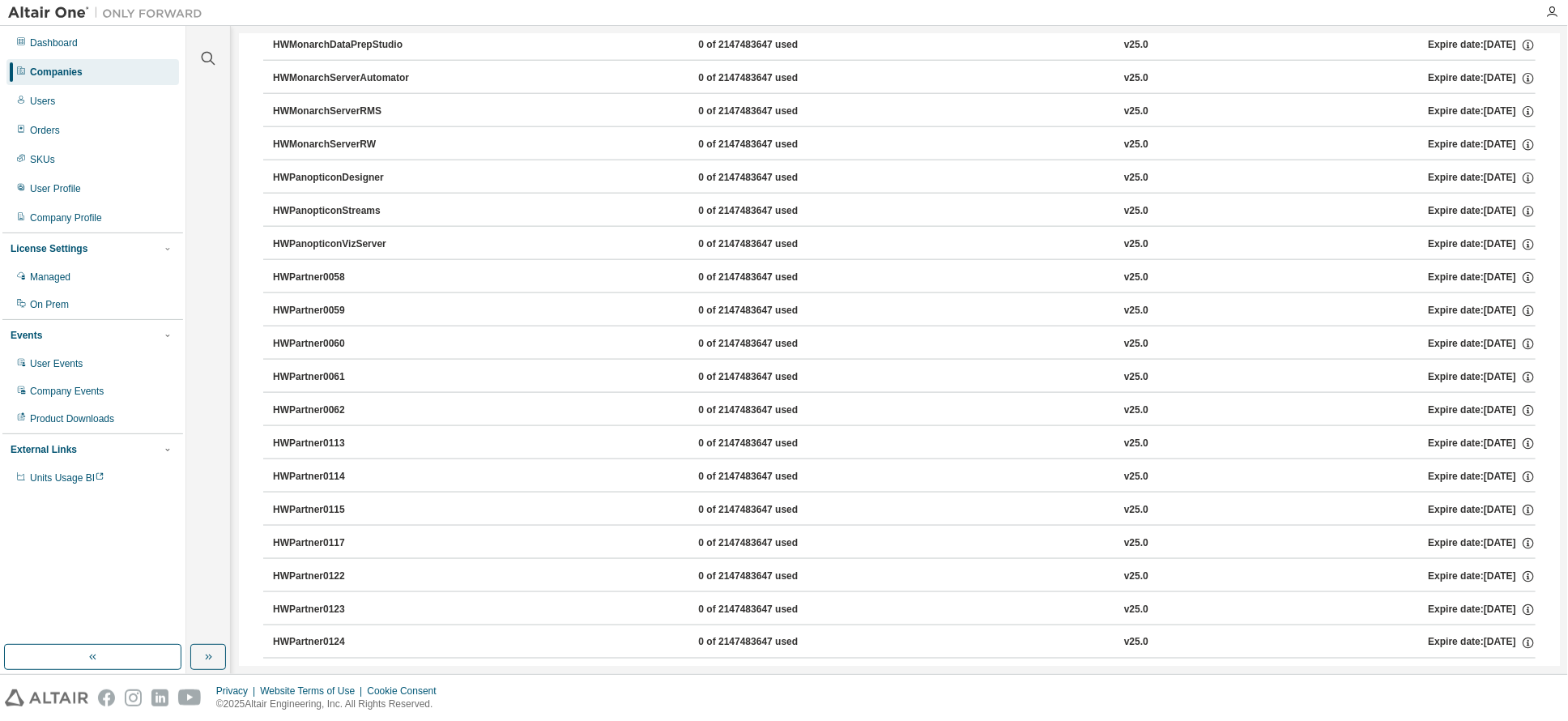
scroll to position [911, 0]
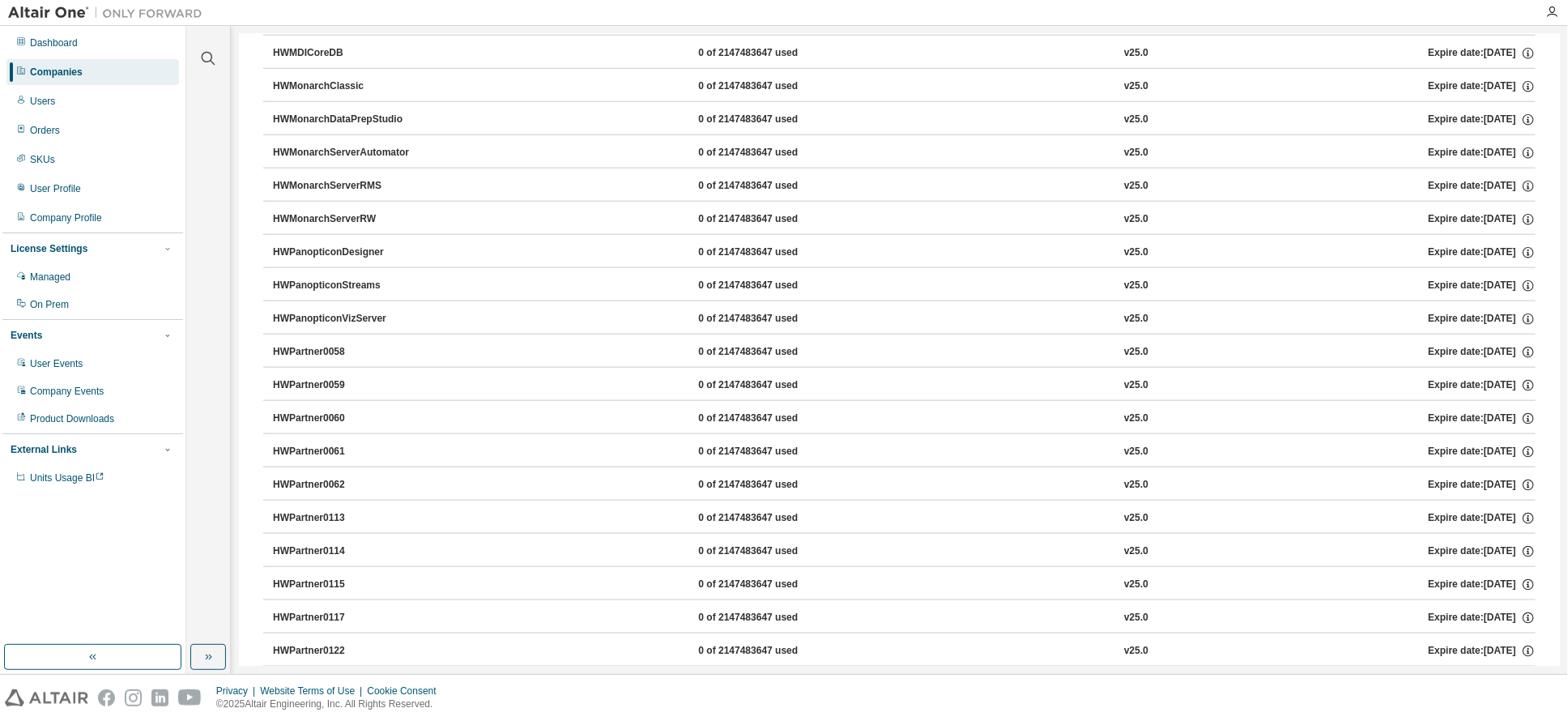
click at [302, 356] on div "HWPartner0058" at bounding box center [346, 352] width 146 height 15
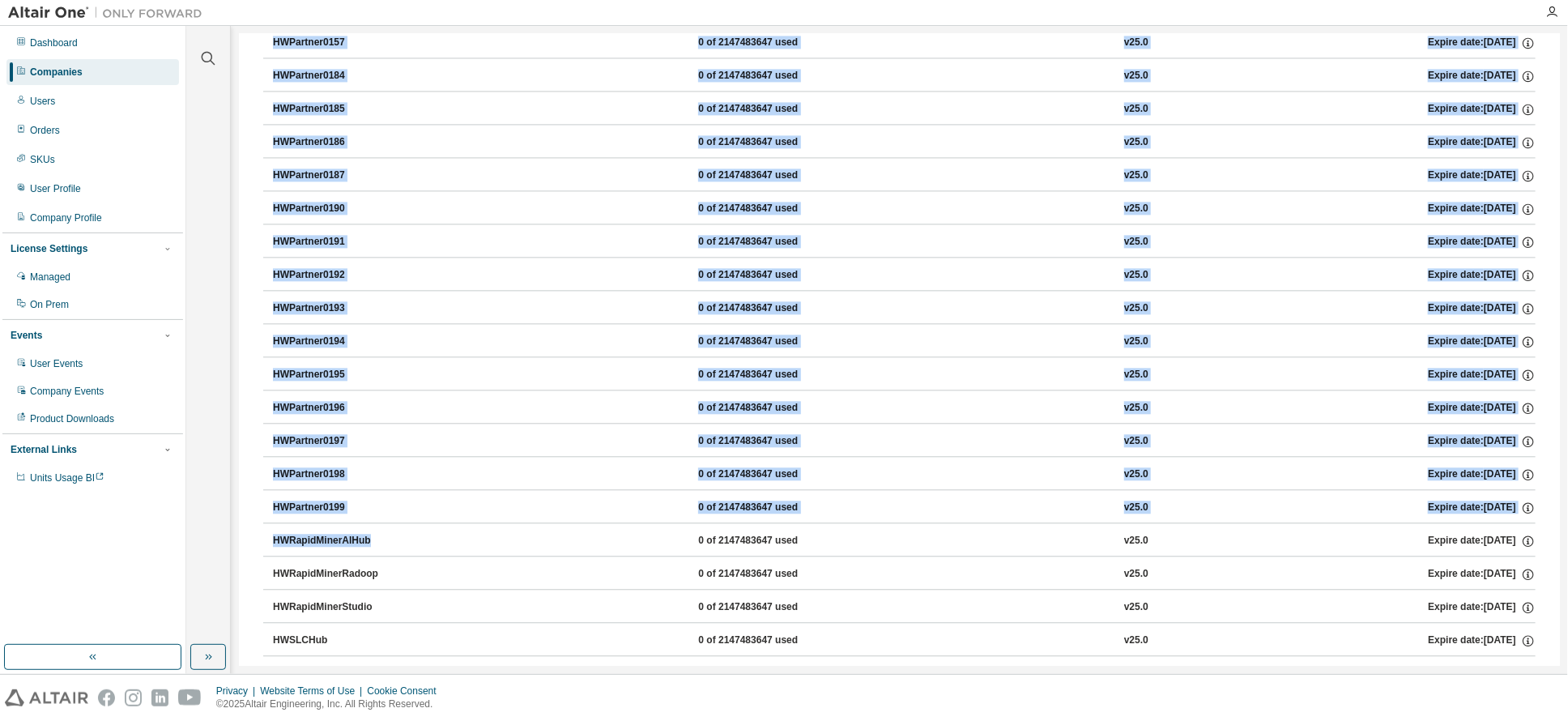
scroll to position [1822, 0]
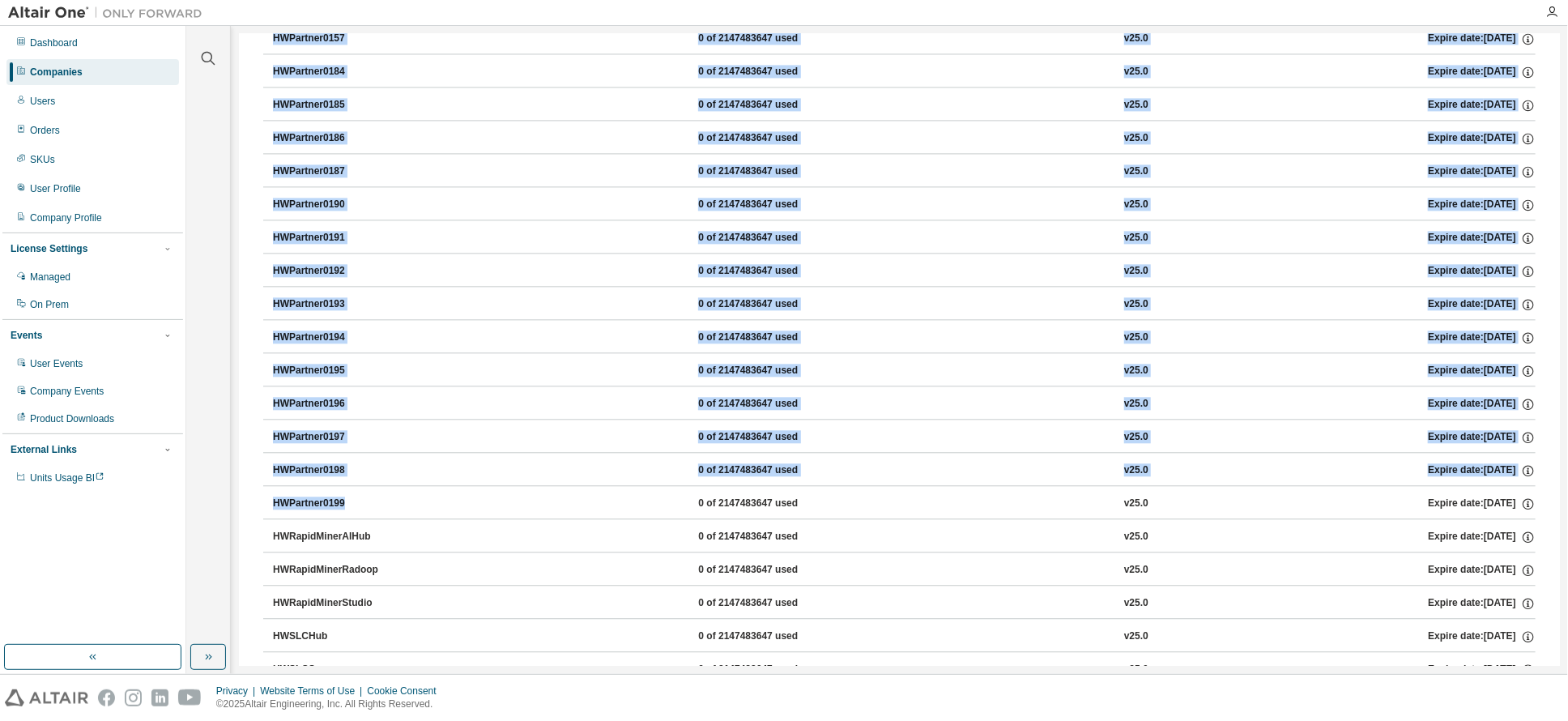
drag, startPoint x: 258, startPoint y: 345, endPoint x: 417, endPoint y: 512, distance: 230.6
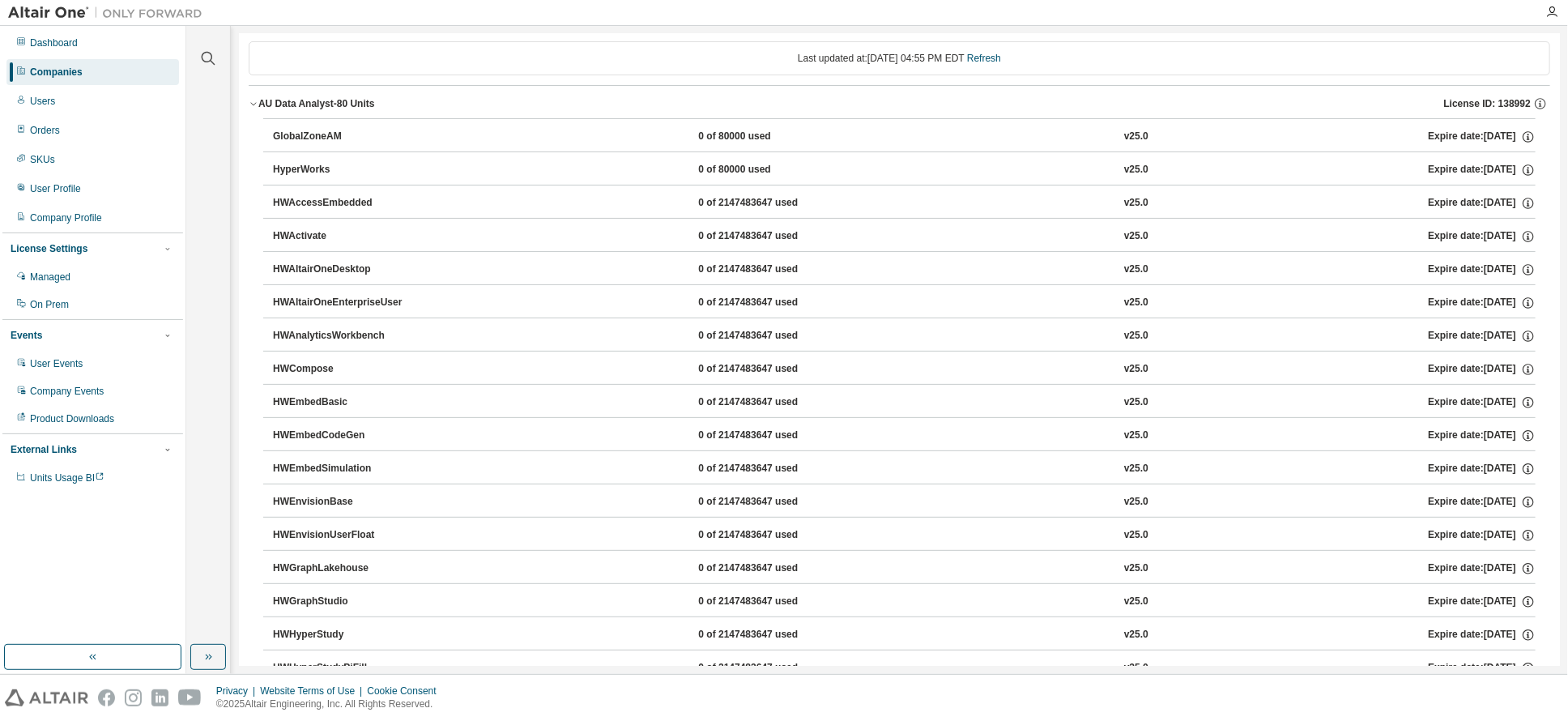
scroll to position [0, 0]
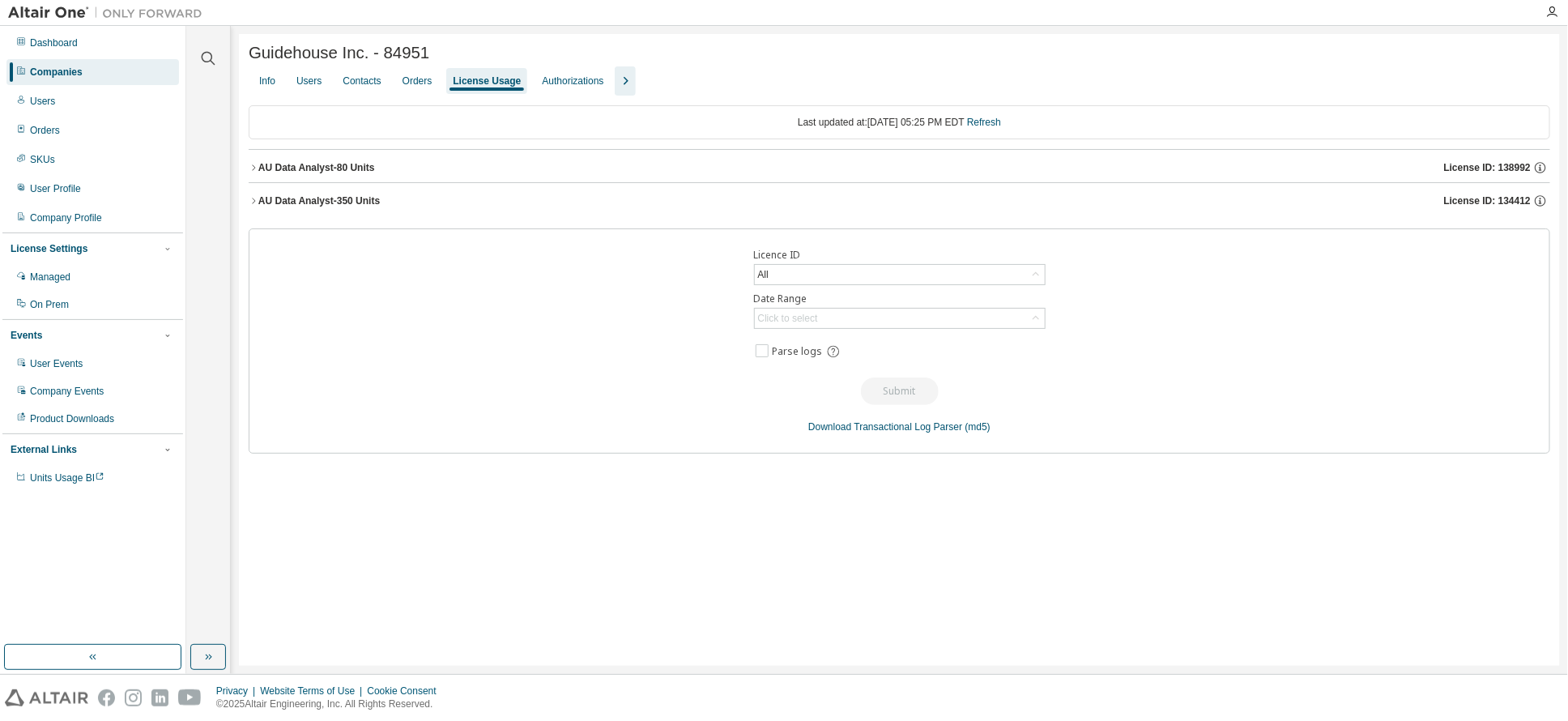
click at [475, 85] on div "License Usage" at bounding box center [486, 81] width 68 height 13
click at [282, 170] on div "AU Data Analyst-80 Units" at bounding box center [316, 168] width 116 height 13
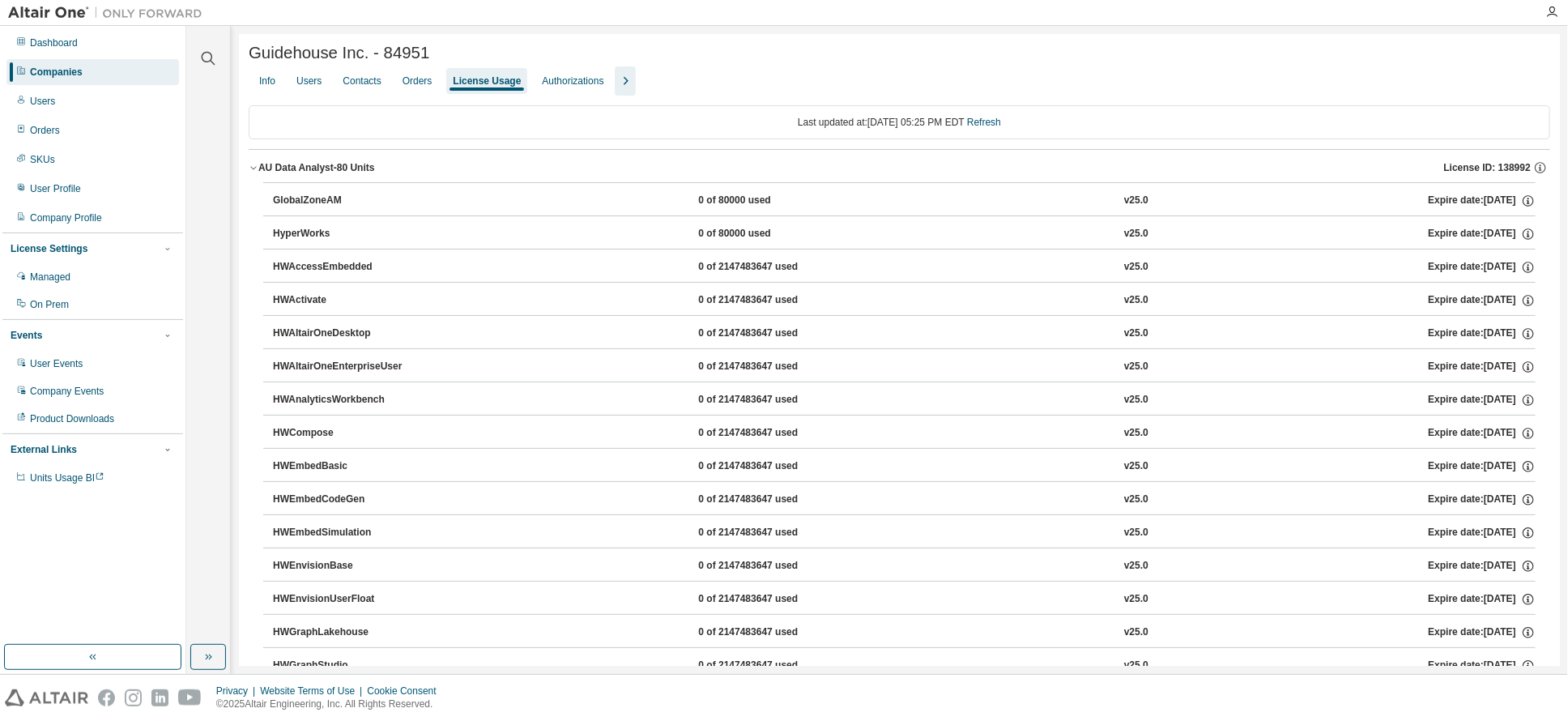
click at [272, 170] on div "AU Data Analyst-80 Units" at bounding box center [316, 168] width 116 height 13
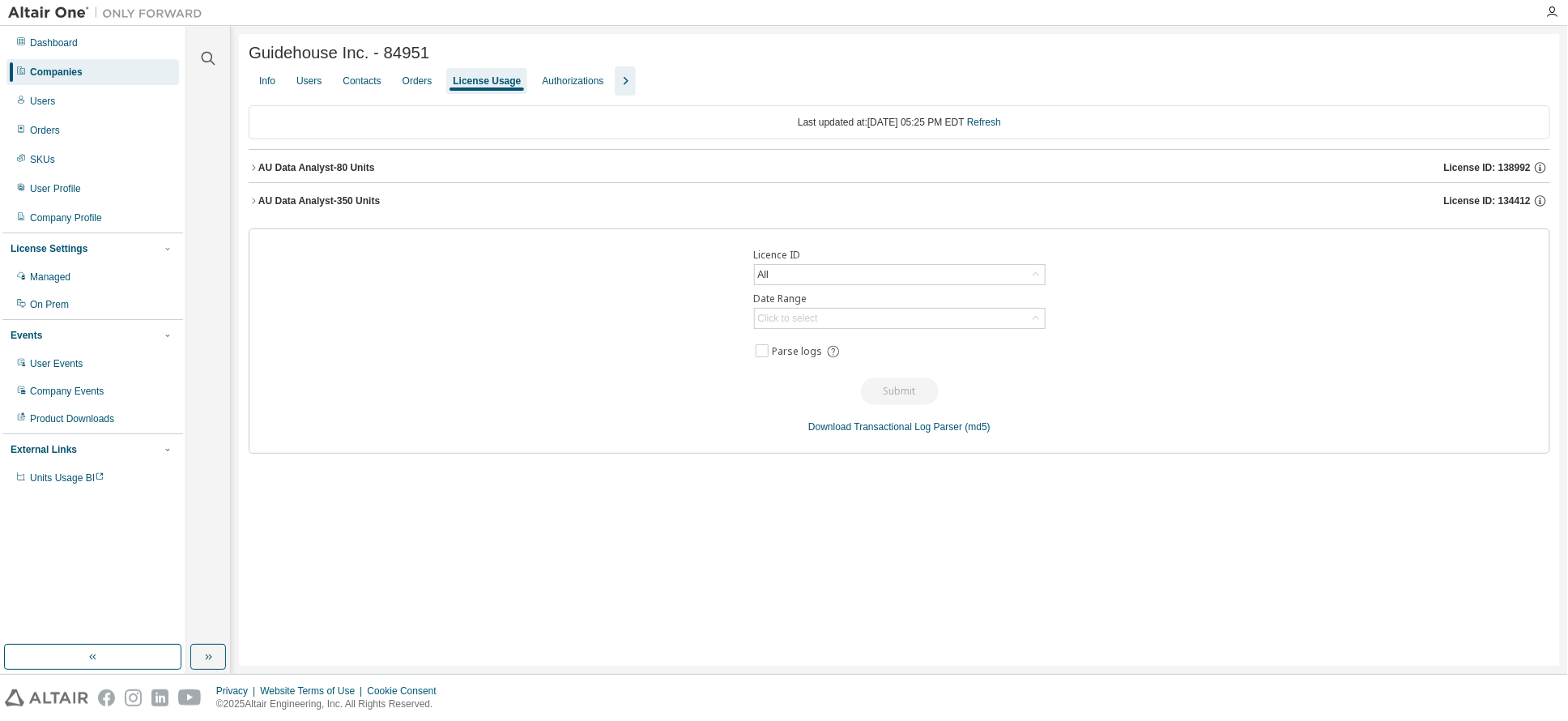
click at [299, 200] on div "AU Data Analyst-350 Units" at bounding box center [319, 201] width 121 height 13
